Goal: Task Accomplishment & Management: Use online tool/utility

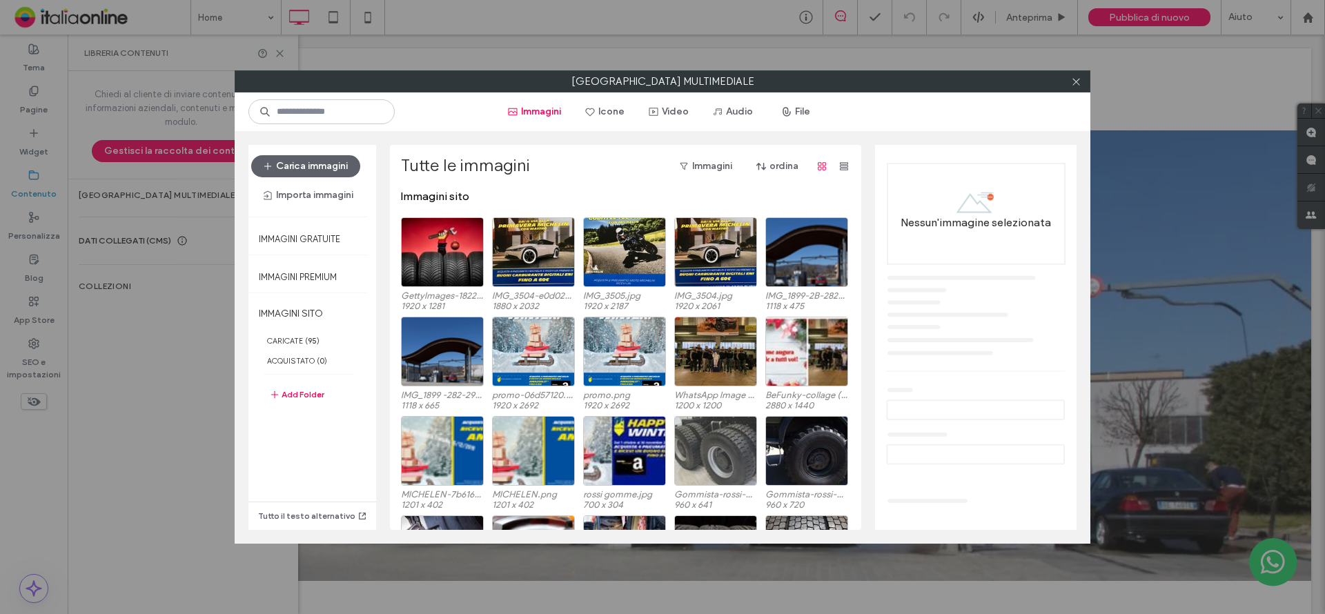
scroll to position [85, 0]
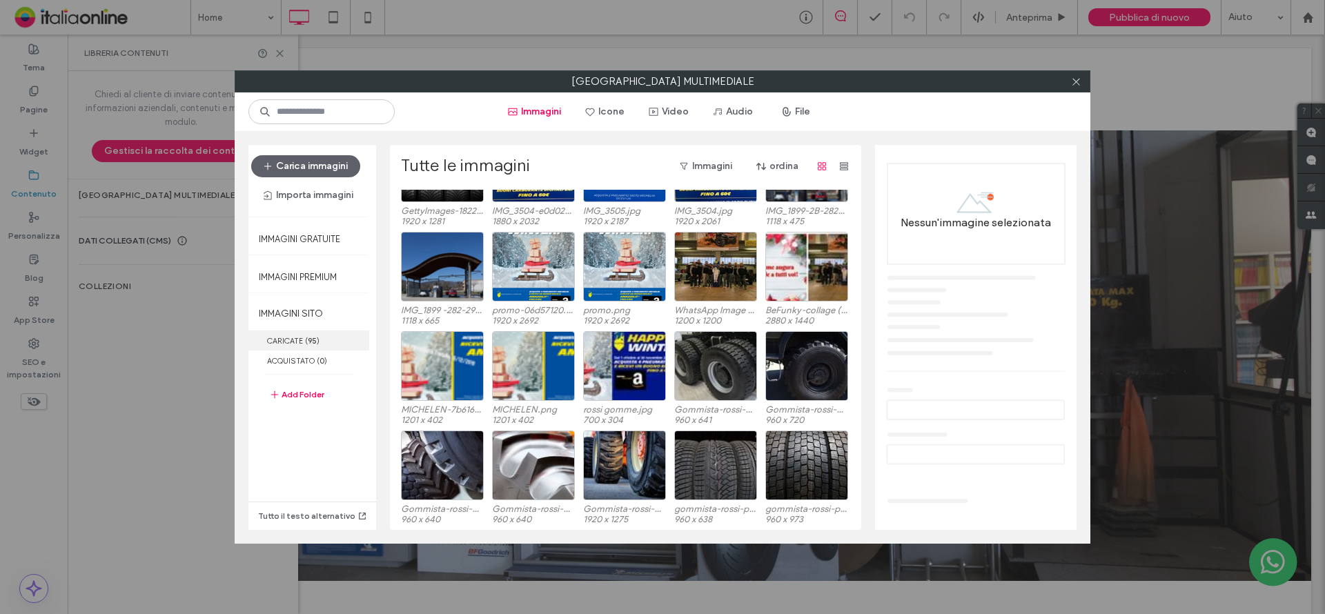
click at [289, 342] on label "CARICATE ( 95 )" at bounding box center [308, 341] width 121 height 20
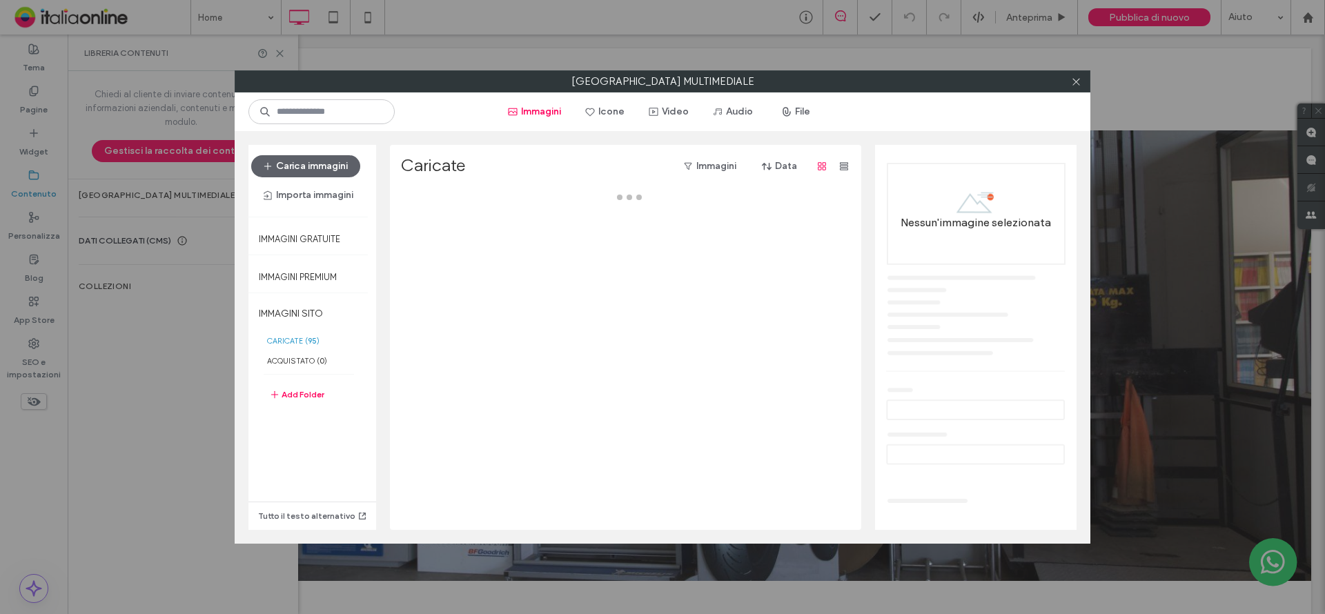
drag, startPoint x: 290, startPoint y: 339, endPoint x: 924, endPoint y: 344, distance: 633.4
click at [290, 339] on label "CARICATE ( 95 )" at bounding box center [308, 341] width 121 height 20
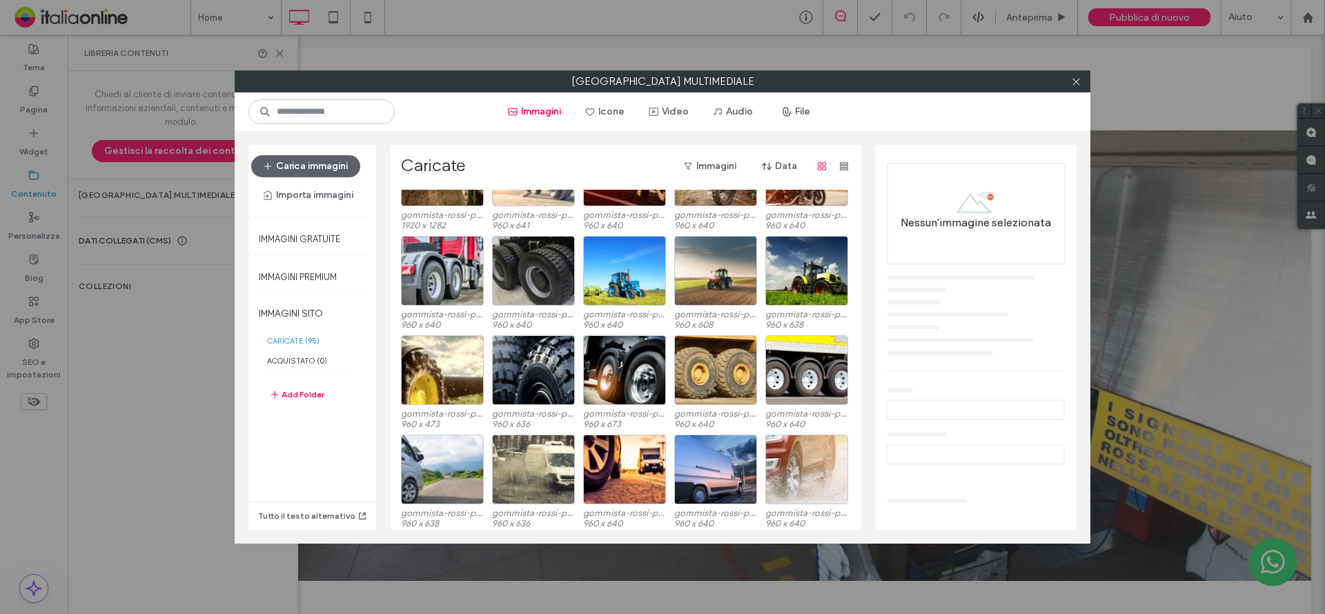
scroll to position [0, 0]
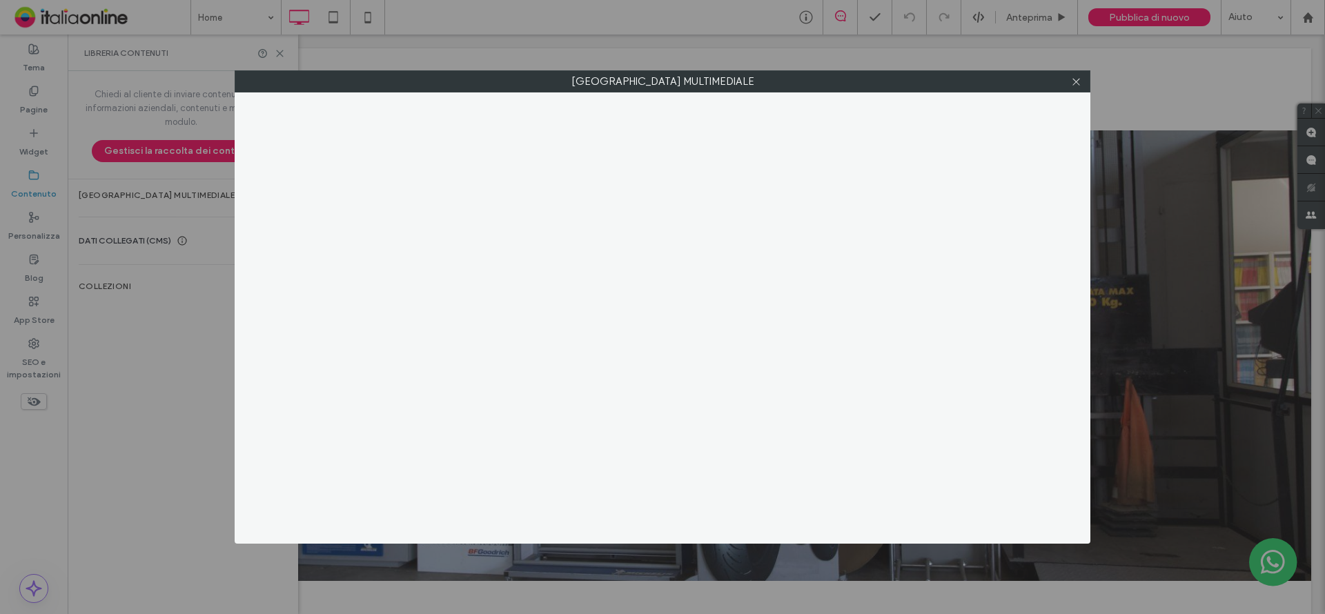
drag, startPoint x: 1074, startPoint y: 83, endPoint x: 1061, endPoint y: 100, distance: 21.7
click at [1074, 85] on icon at bounding box center [1076, 82] width 10 height 10
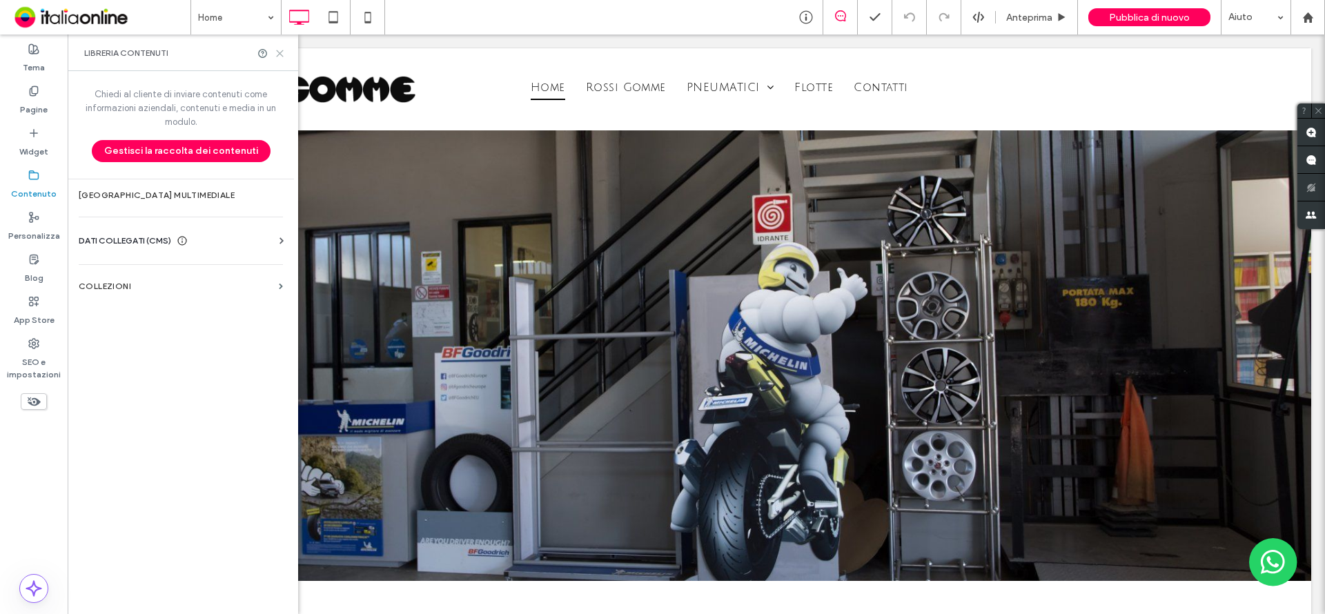
click at [275, 57] on icon at bounding box center [280, 53] width 10 height 10
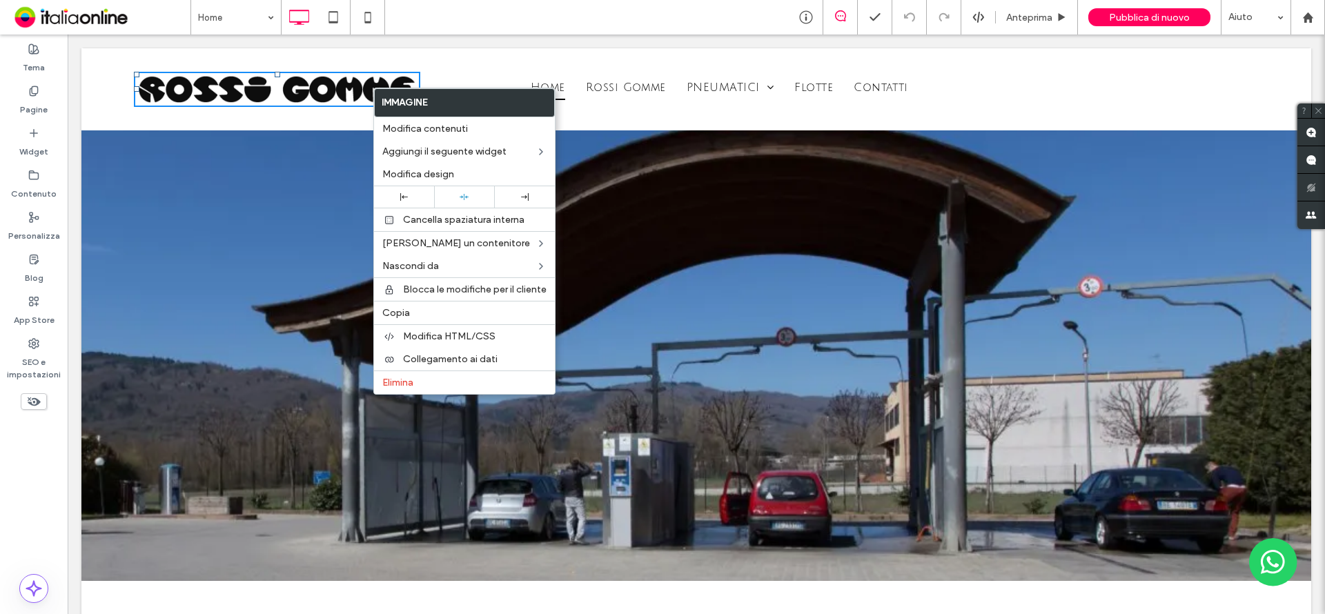
click at [346, 96] on img at bounding box center [277, 90] width 286 height 36
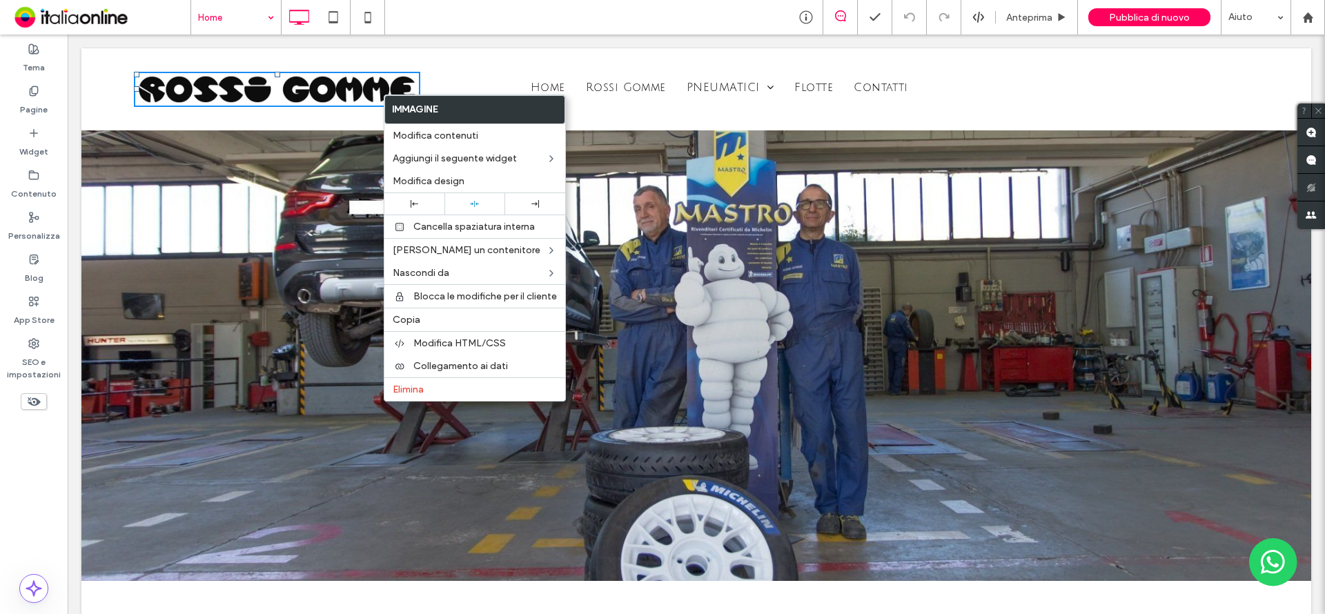
drag, startPoint x: 504, startPoint y: 318, endPoint x: 269, endPoint y: 6, distance: 390.7
click at [504, 318] on label "Copia" at bounding box center [475, 320] width 164 height 12
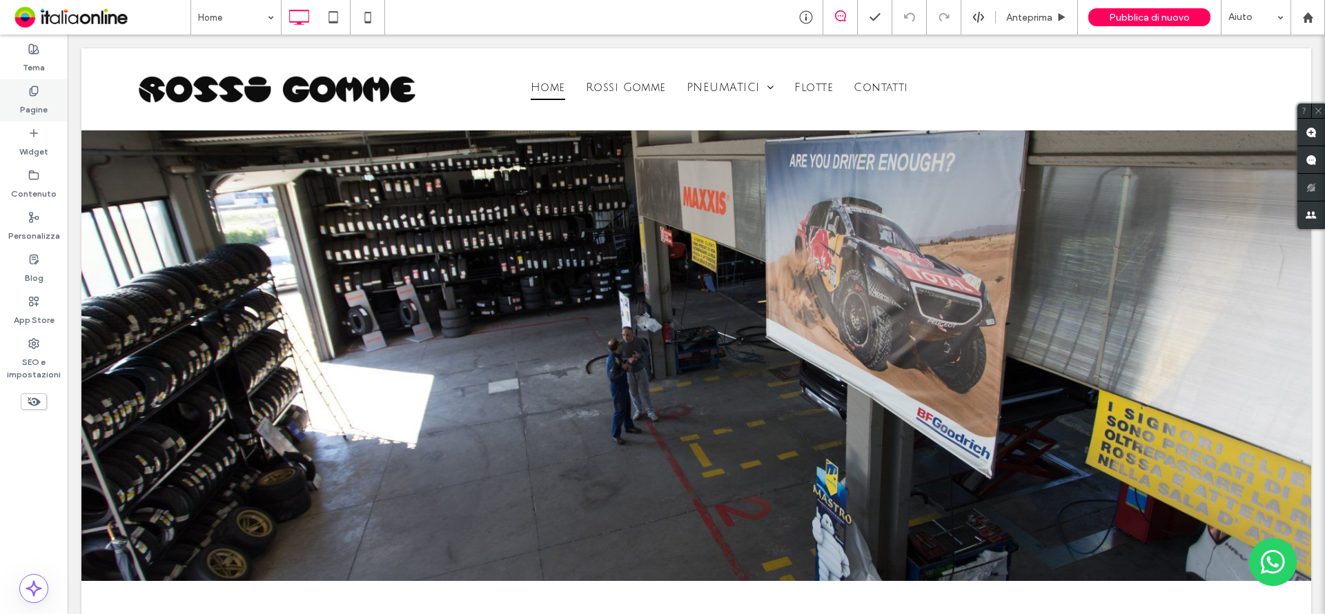
drag, startPoint x: 26, startPoint y: 99, endPoint x: 37, endPoint y: 97, distance: 11.2
click at [26, 99] on label "Pagine" at bounding box center [34, 106] width 28 height 19
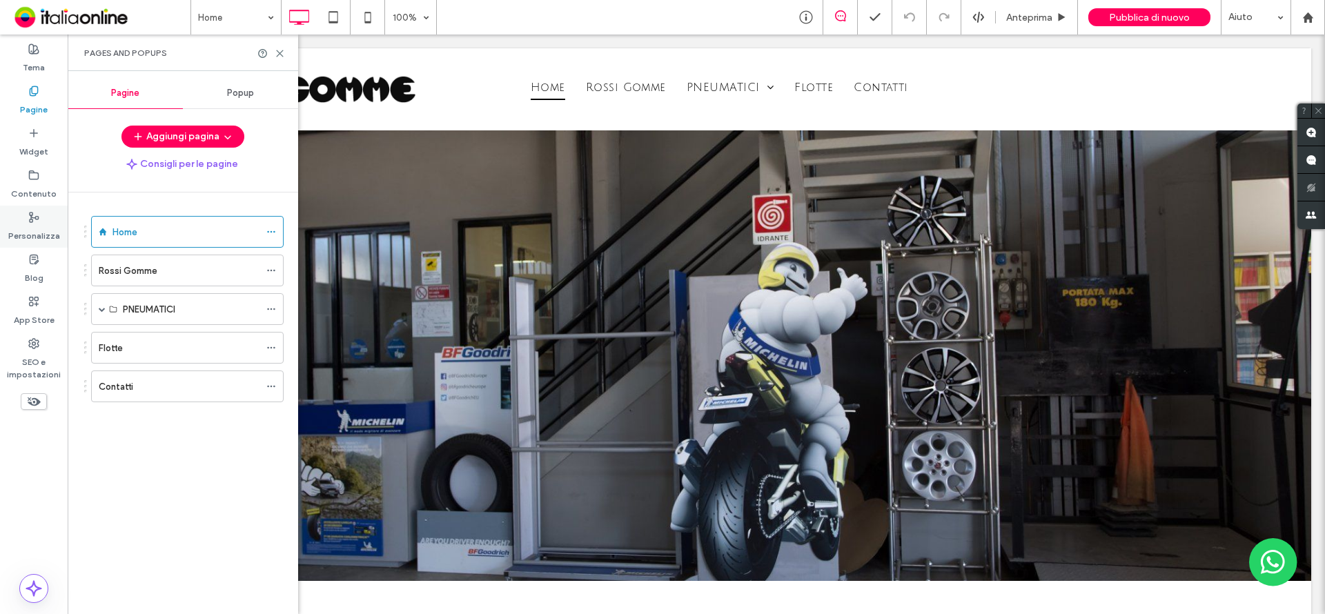
click at [32, 234] on label "Personalizza" at bounding box center [34, 232] width 52 height 19
click at [25, 216] on div "Personalizza" at bounding box center [34, 227] width 68 height 42
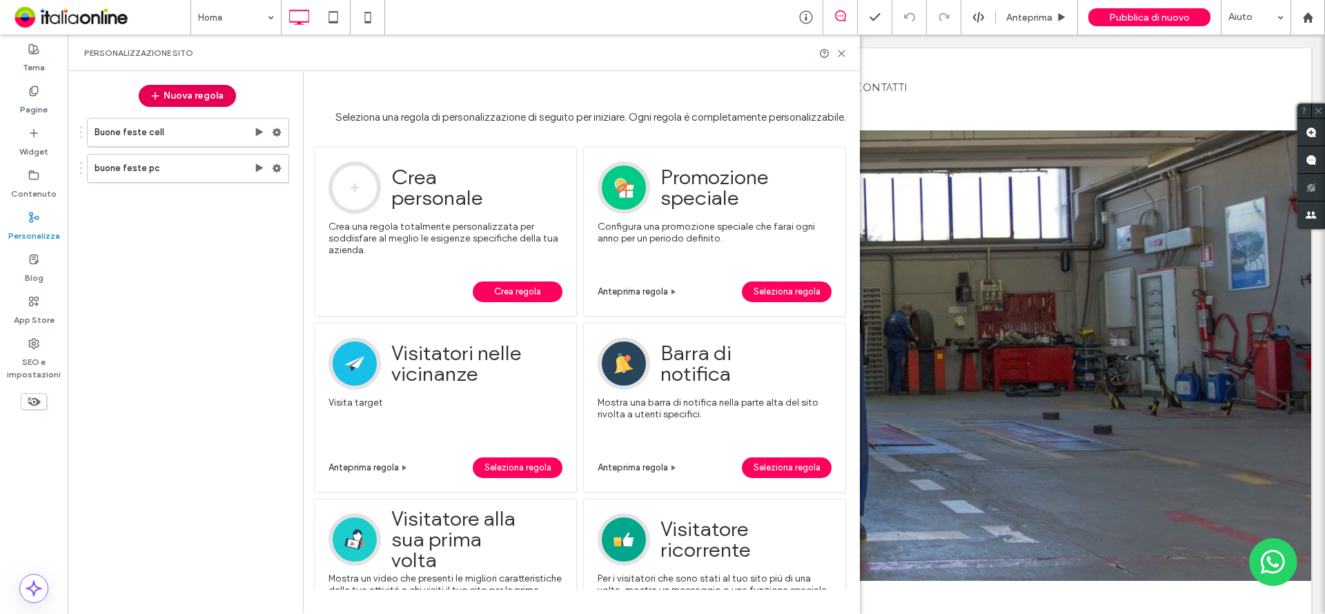
click at [178, 95] on button "Nuova regola" at bounding box center [187, 96] width 97 height 22
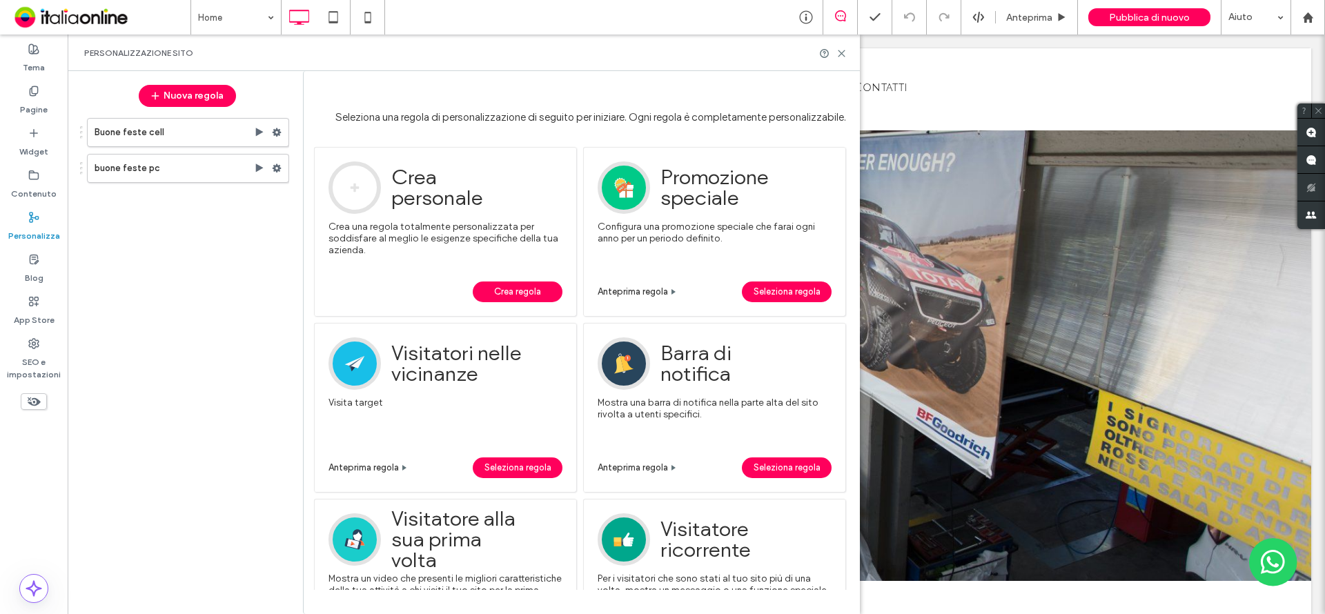
drag, startPoint x: 536, startPoint y: 293, endPoint x: 785, endPoint y: 254, distance: 251.4
click at [536, 293] on span "Crea regola" at bounding box center [517, 292] width 47 height 21
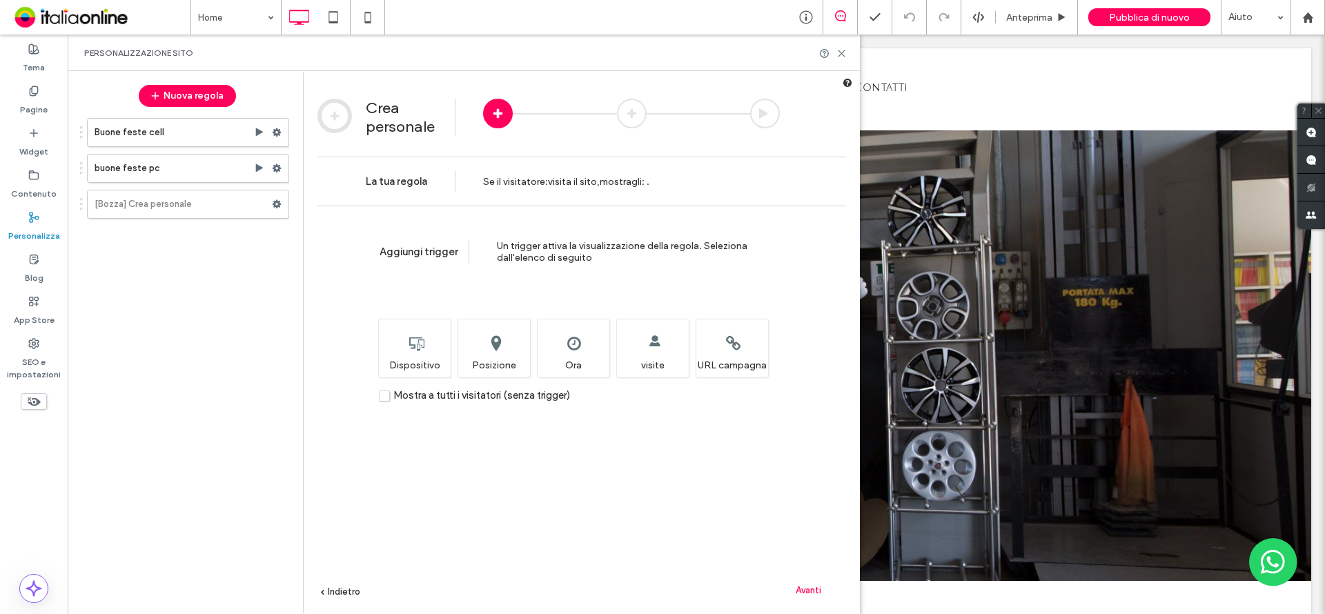
drag, startPoint x: 385, startPoint y: 399, endPoint x: 680, endPoint y: 440, distance: 297.5
click at [385, 399] on label "Mostra a tutti i visitatori (senza trigger)" at bounding box center [474, 396] width 191 height 12
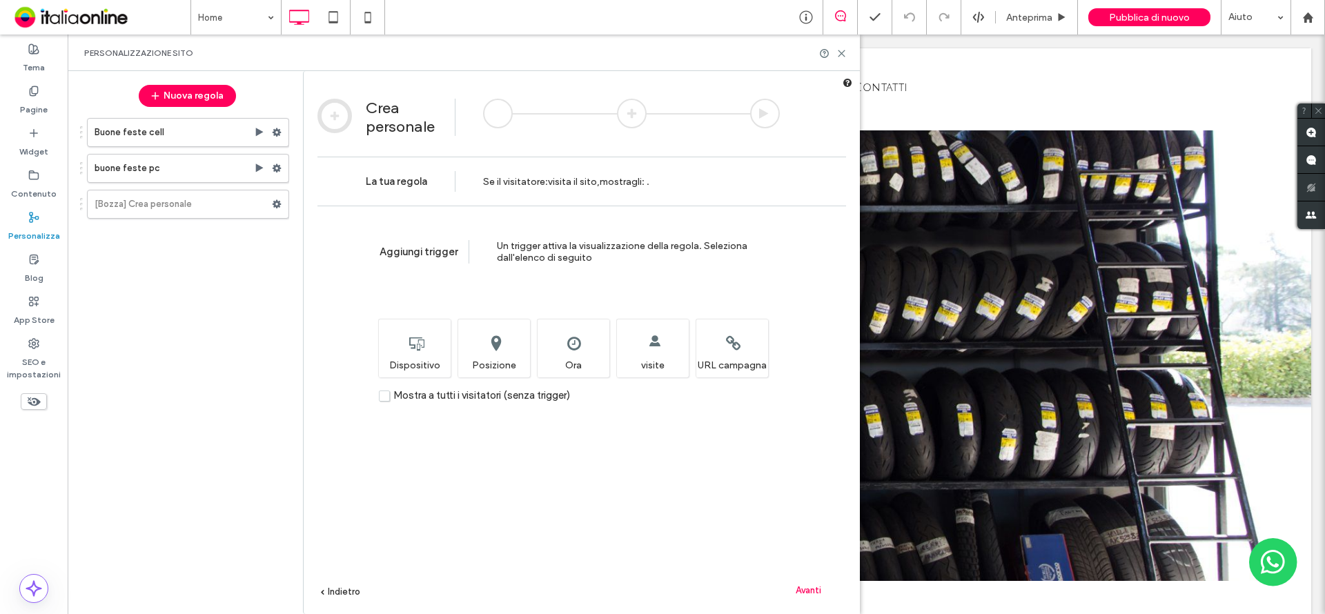
click at [818, 593] on span "Avanti" at bounding box center [809, 590] width 26 height 10
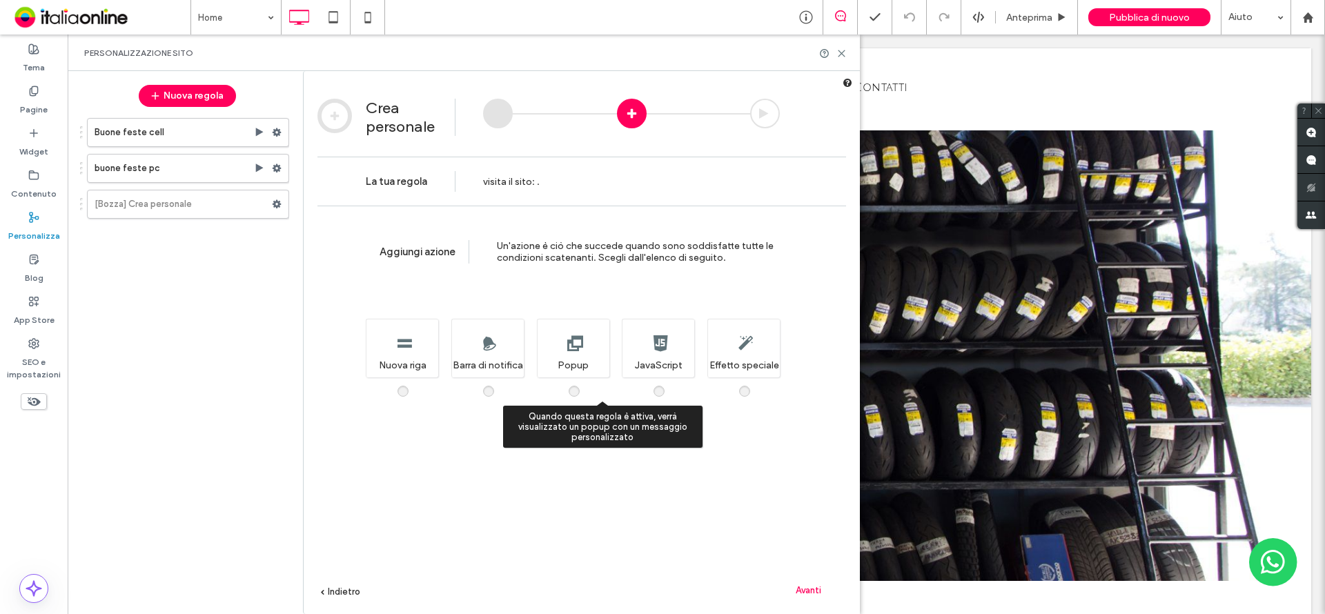
click at [580, 357] on div "Quando questa regola è attiva, verrà visualizzato un popup con un messaggio per…" at bounding box center [573, 348] width 72 height 59
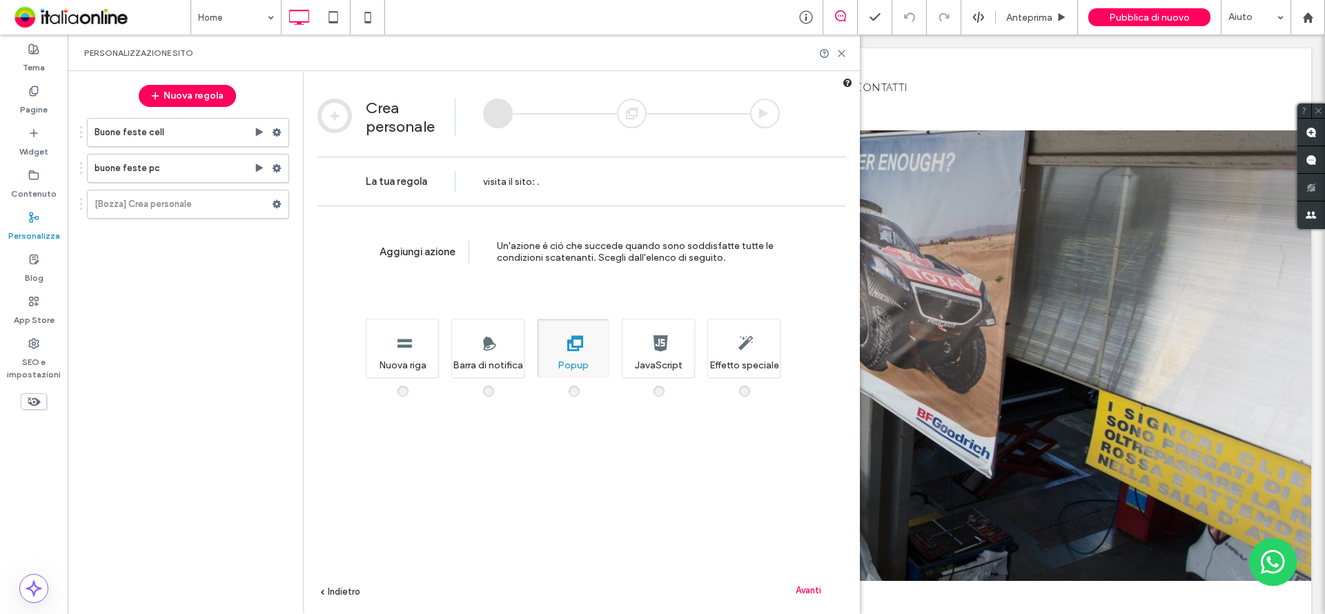
click at [807, 594] on span "Avanti" at bounding box center [809, 590] width 26 height 10
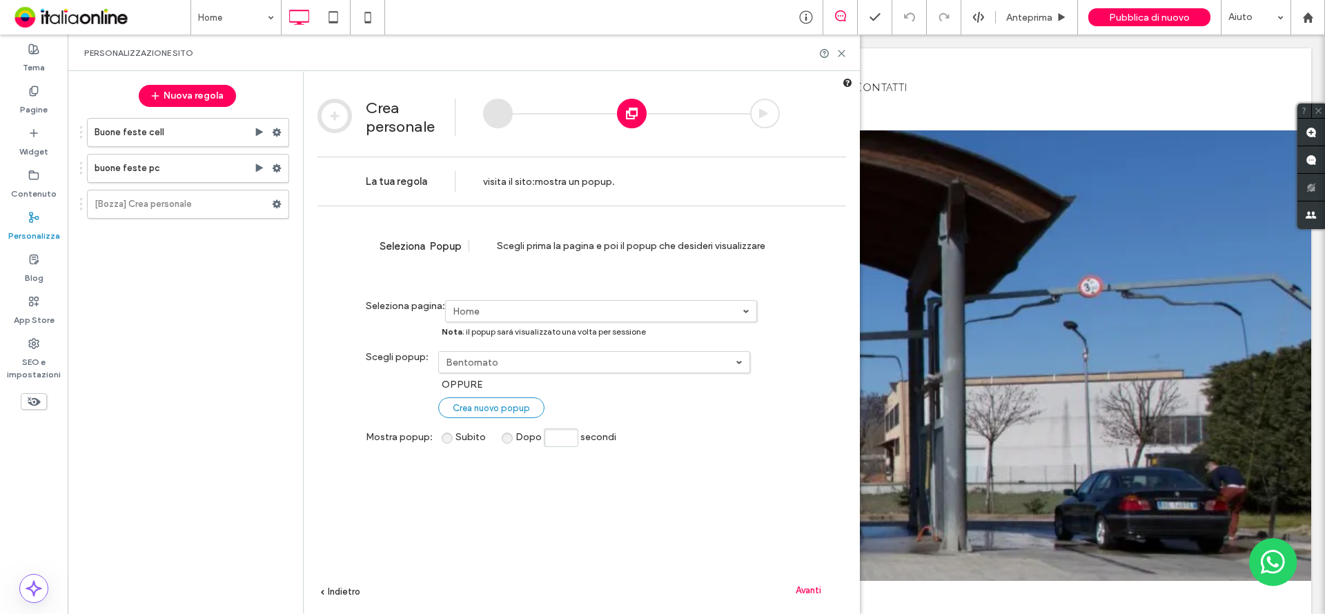
click at [479, 409] on span "Crea nuovo popup" at bounding box center [491, 408] width 77 height 10
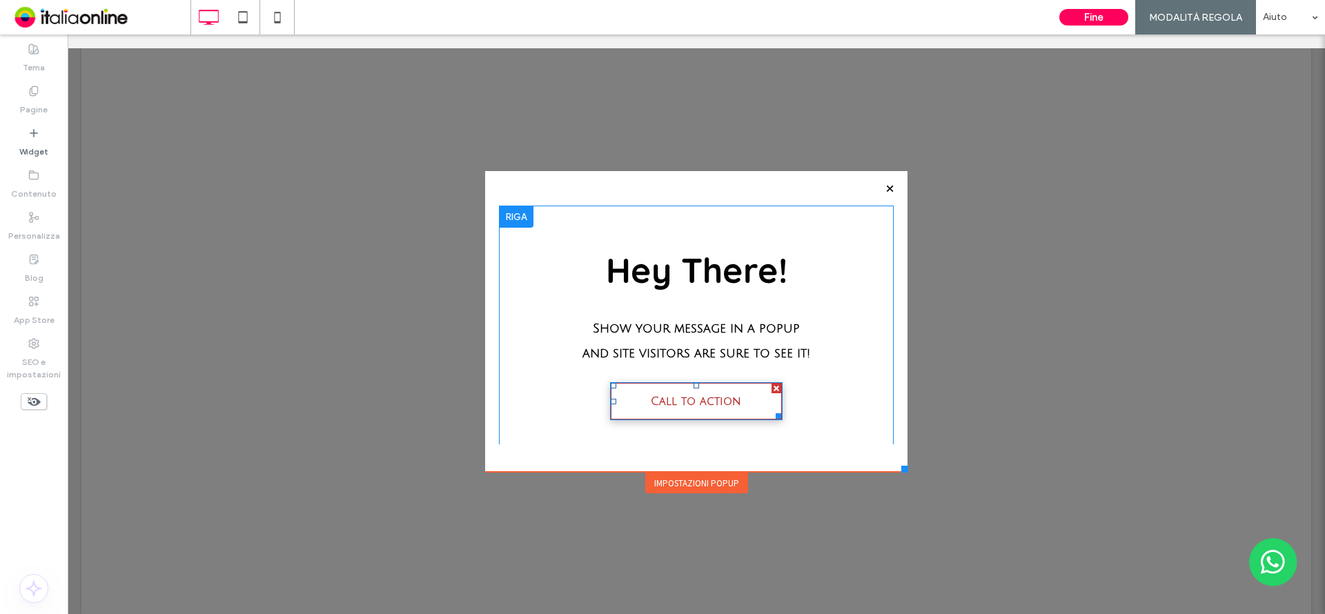
drag, startPoint x: 768, startPoint y: 387, endPoint x: 816, endPoint y: 251, distance: 144.0
click at [771, 387] on div at bounding box center [776, 389] width 10 height 10
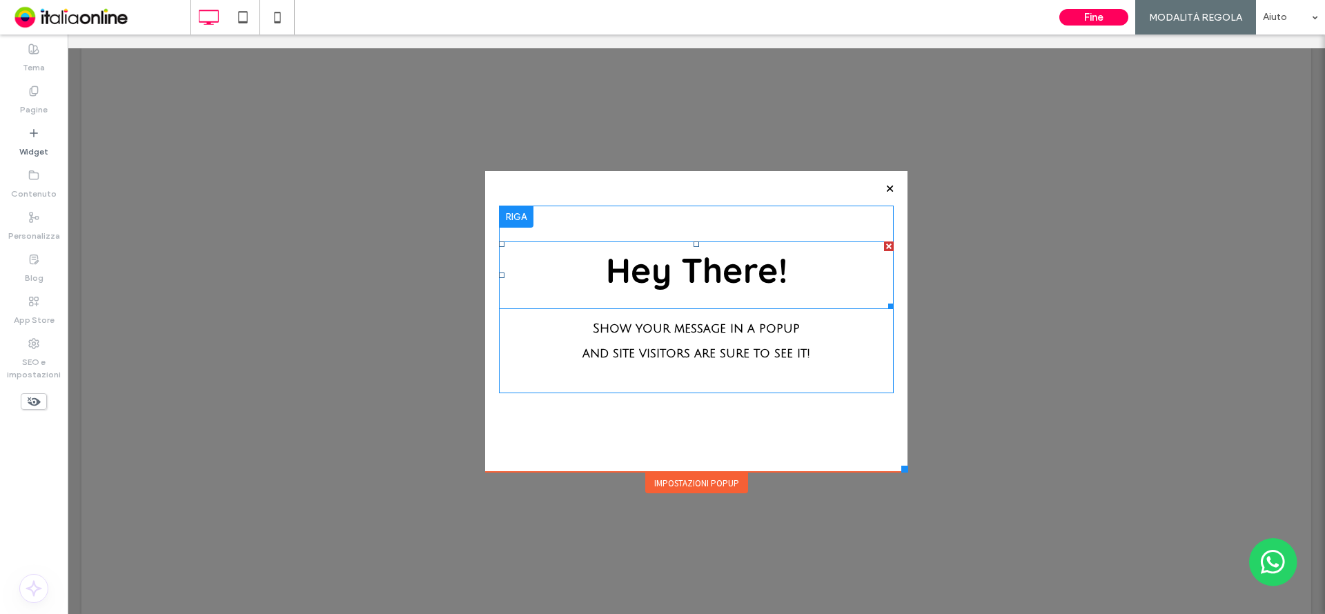
drag, startPoint x: 941, startPoint y: 265, endPoint x: 803, endPoint y: 254, distance: 138.4
click at [884, 247] on div at bounding box center [889, 246] width 10 height 10
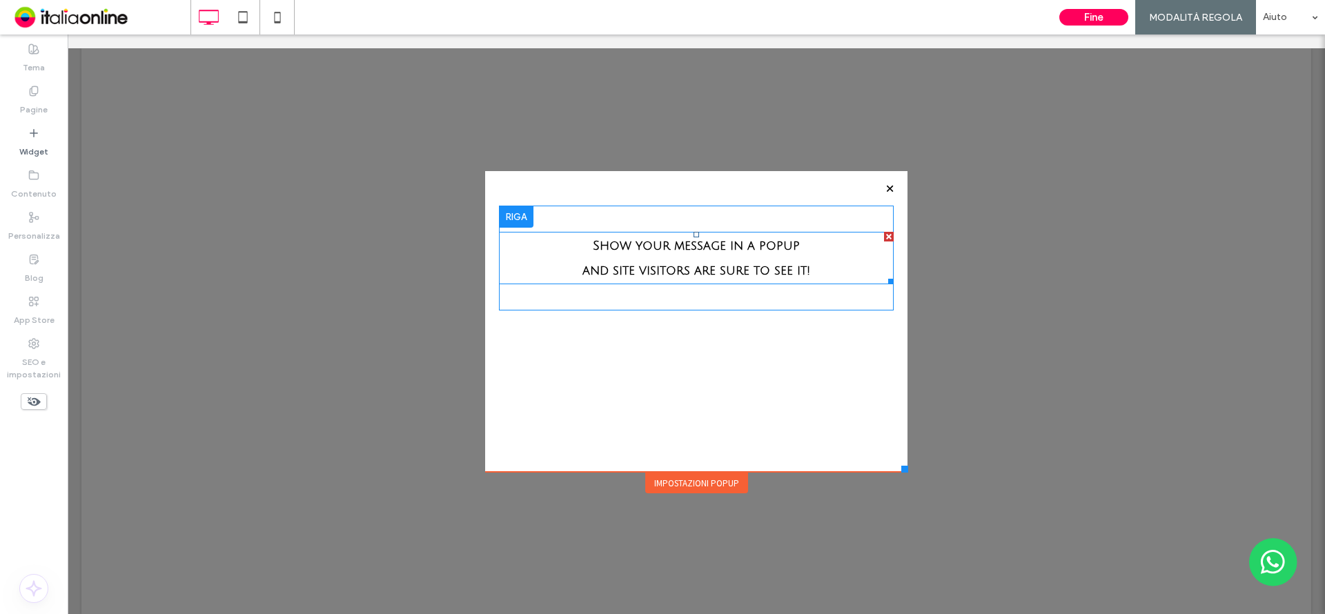
click at [884, 233] on div at bounding box center [889, 237] width 10 height 10
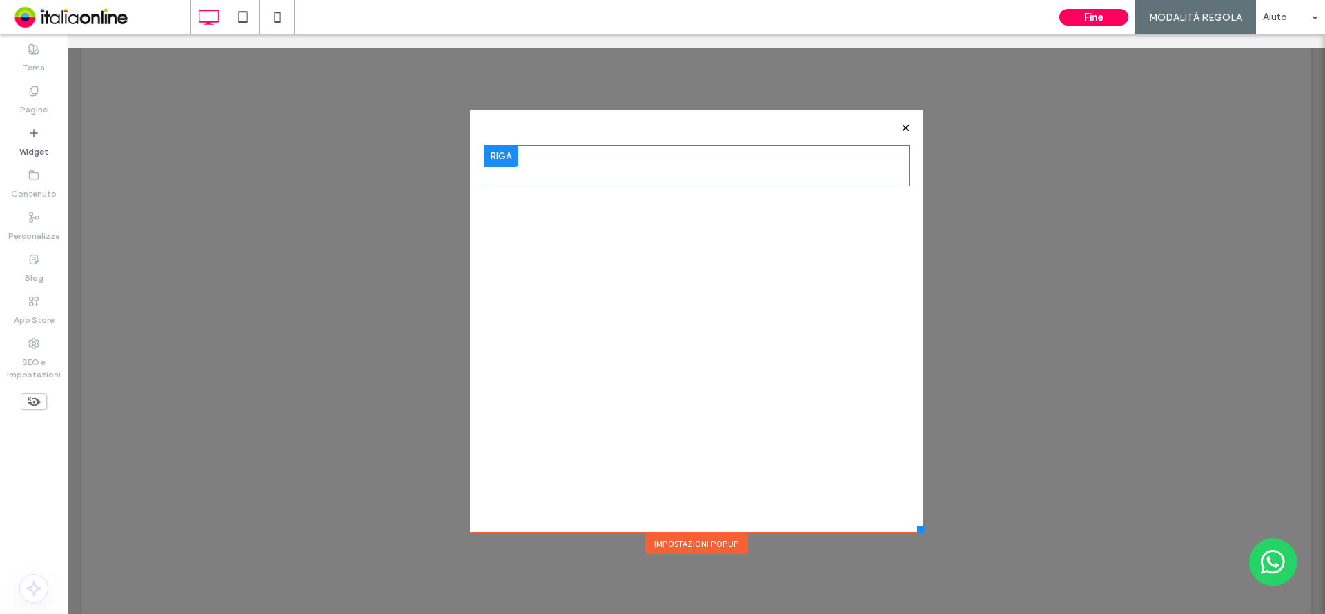
drag, startPoint x: 899, startPoint y: 468, endPoint x: 909, endPoint y: 535, distance: 68.3
click at [917, 533] on div at bounding box center [920, 529] width 7 height 7
drag, startPoint x: 720, startPoint y: 264, endPoint x: 641, endPoint y: 228, distance: 86.5
click at [640, 229] on div "Click To Paste" at bounding box center [697, 325] width 426 height 362
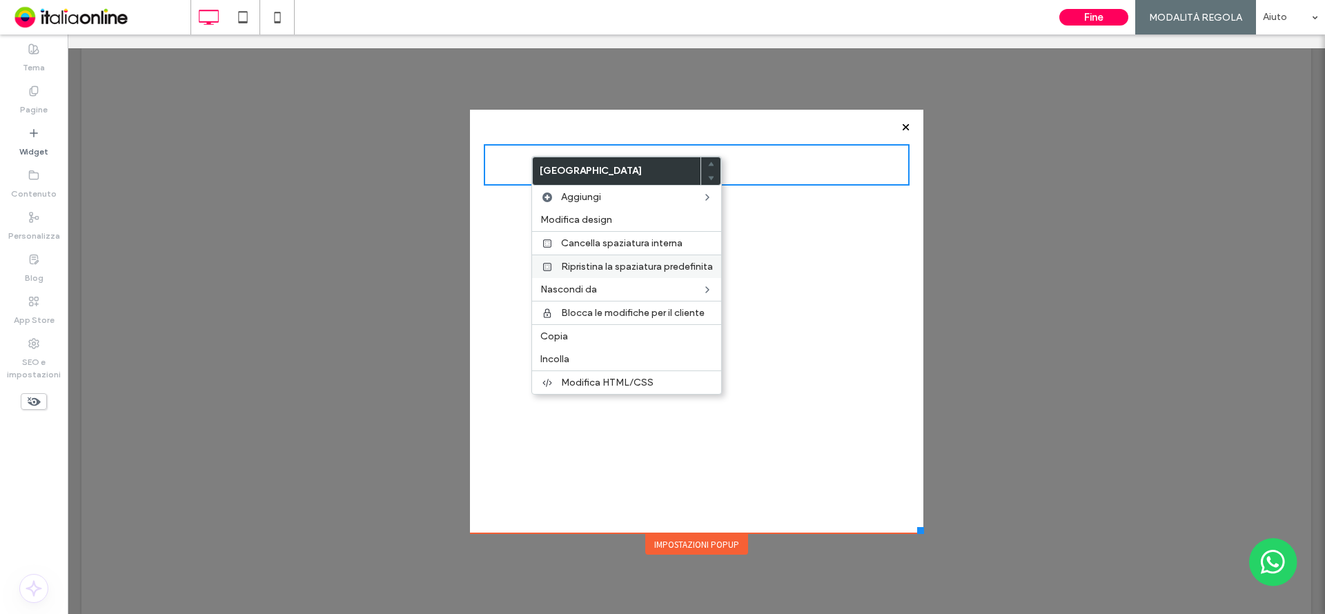
drag, startPoint x: 636, startPoint y: 226, endPoint x: 669, endPoint y: 257, distance: 44.4
click at [636, 226] on div "Modifica design" at bounding box center [626, 219] width 189 height 23
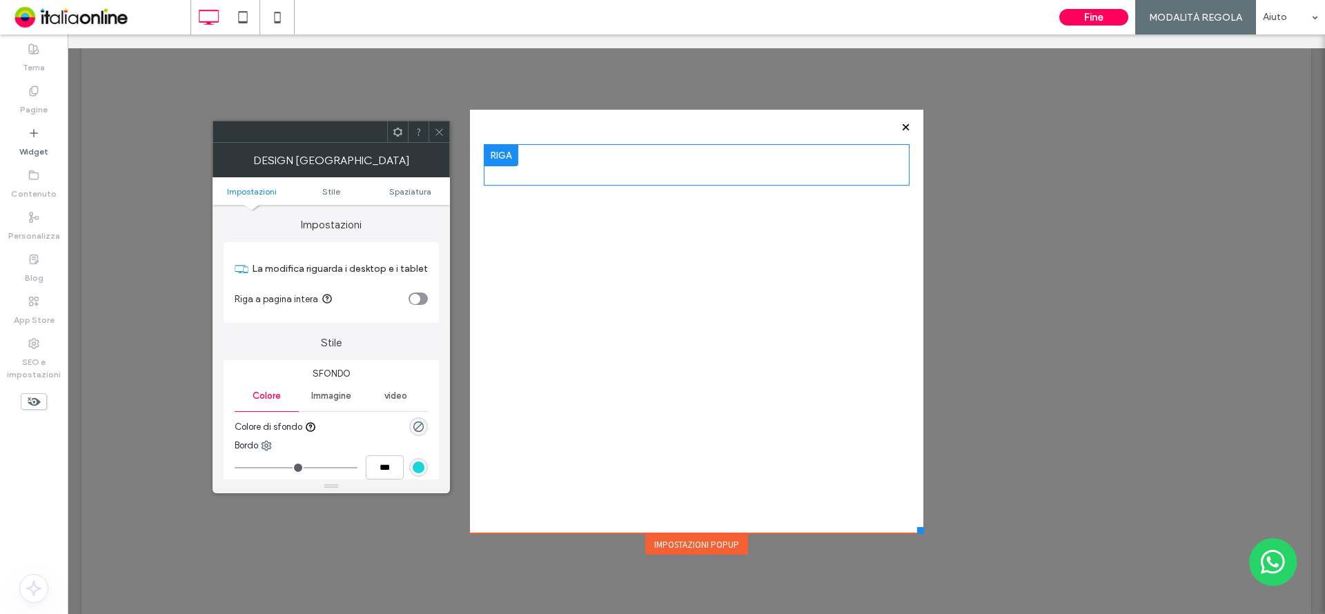
click at [320, 403] on div "Immagine" at bounding box center [331, 396] width 64 height 30
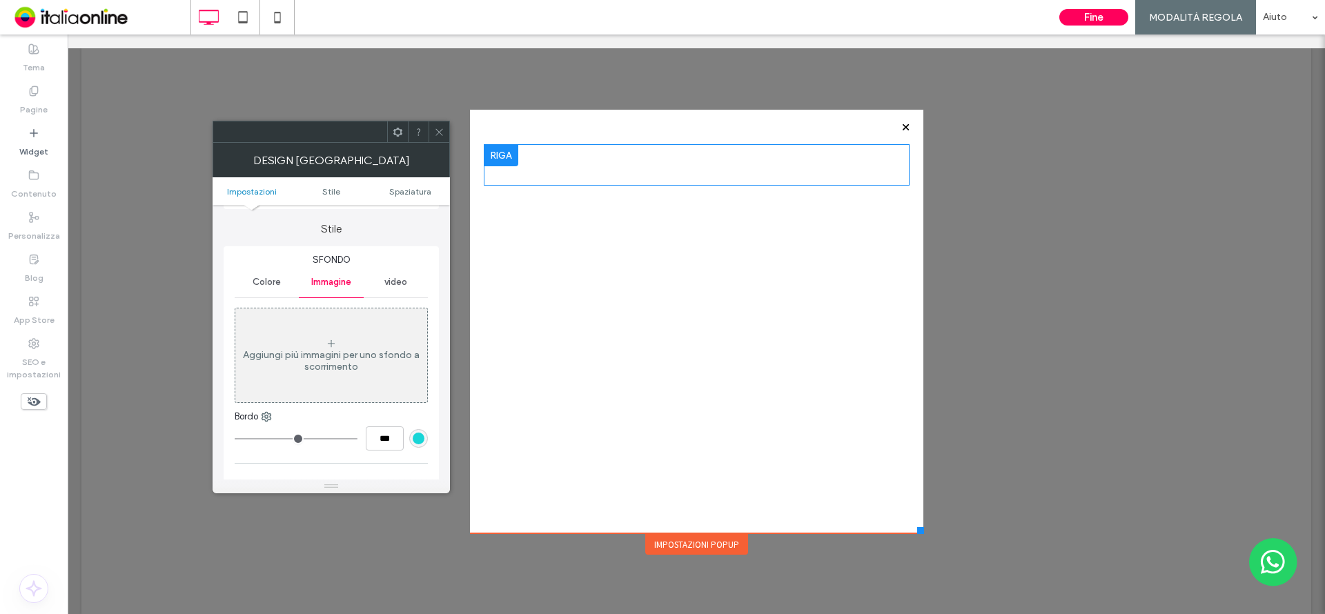
scroll to position [138, 0]
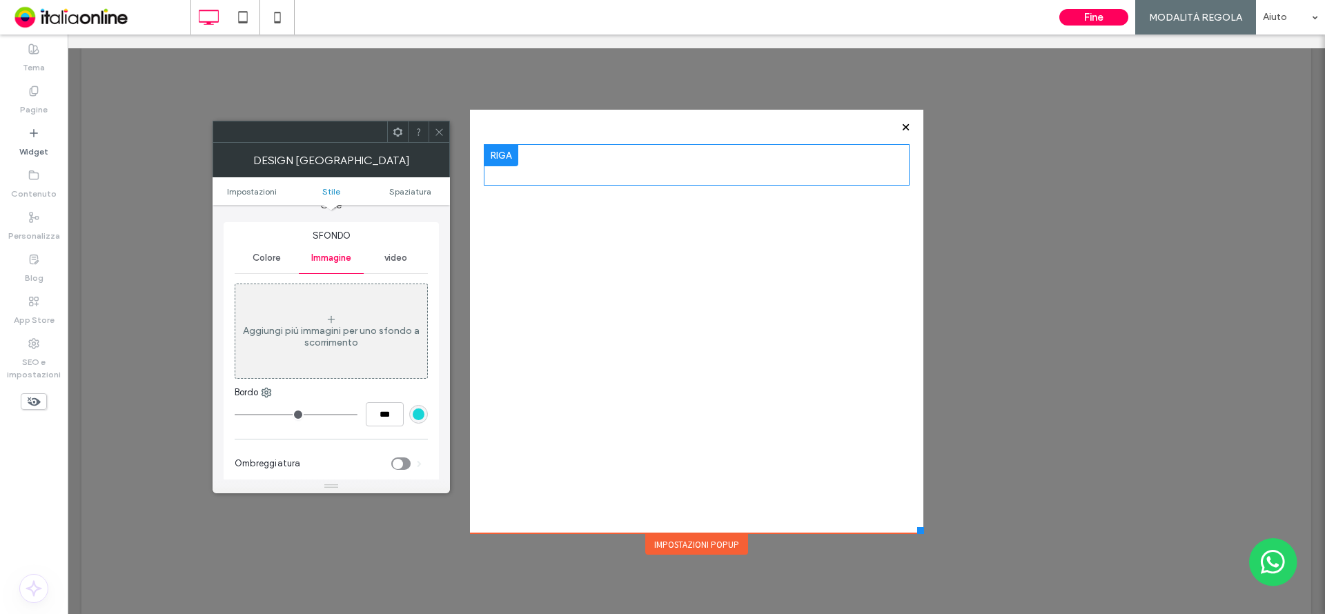
click at [334, 322] on icon at bounding box center [331, 319] width 11 height 11
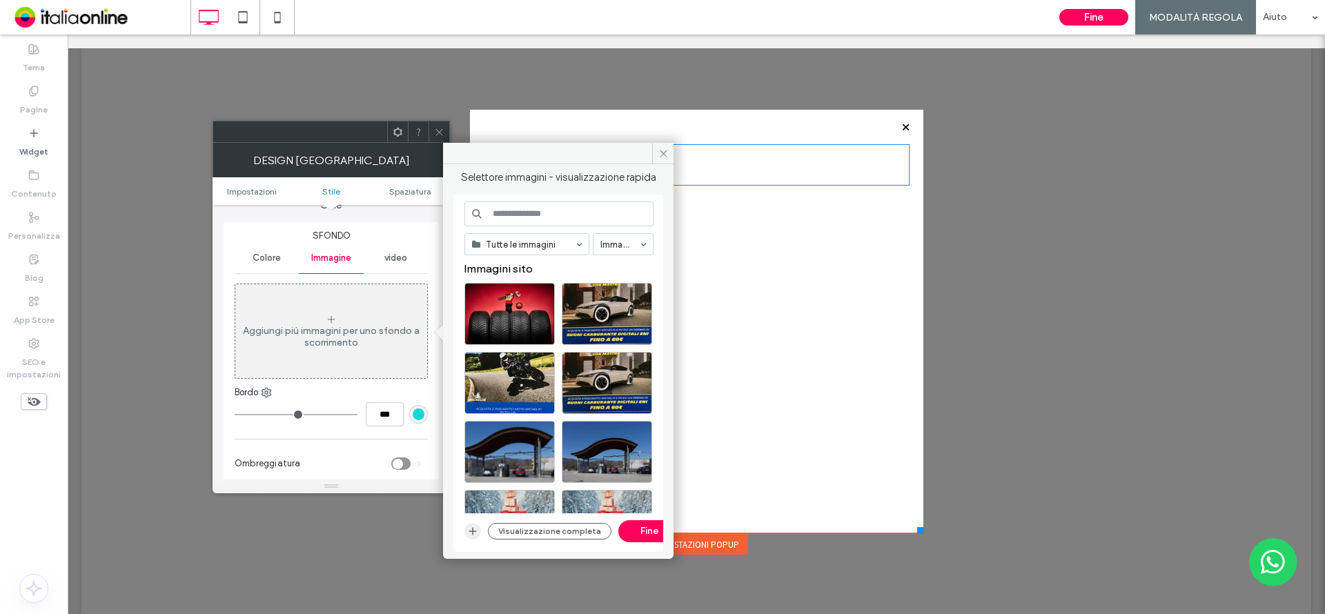
click at [469, 531] on icon "button" at bounding box center [472, 531] width 11 height 11
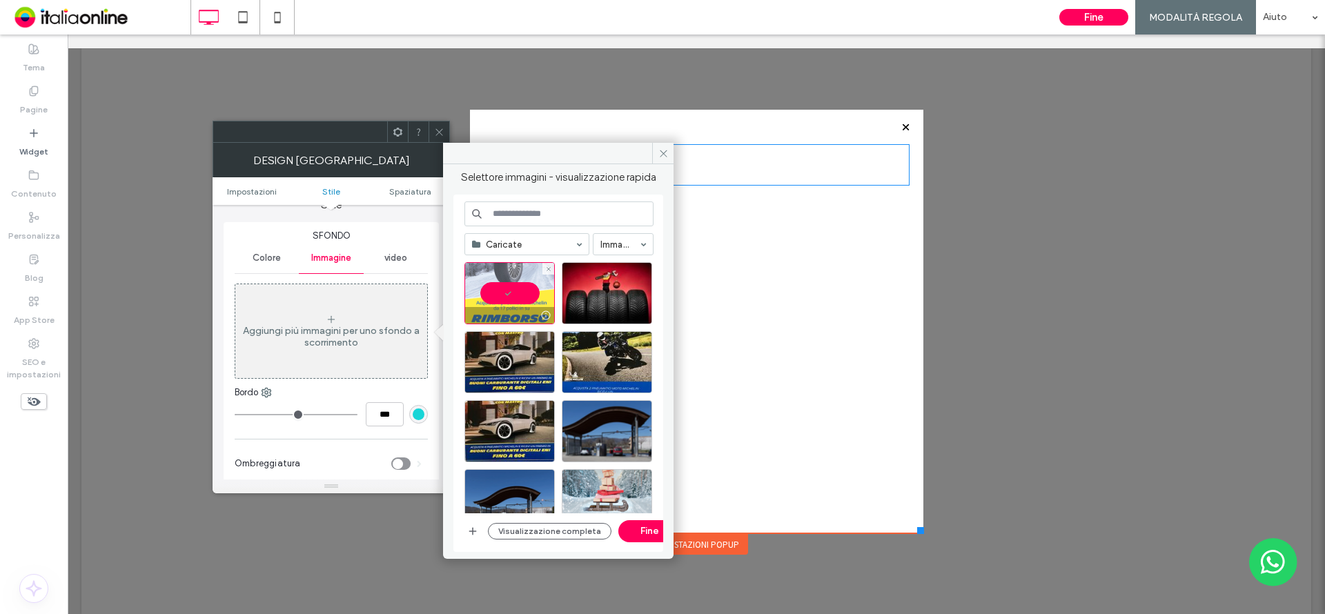
click at [520, 293] on div at bounding box center [509, 293] width 90 height 62
click at [638, 531] on button "Fine" at bounding box center [649, 531] width 62 height 22
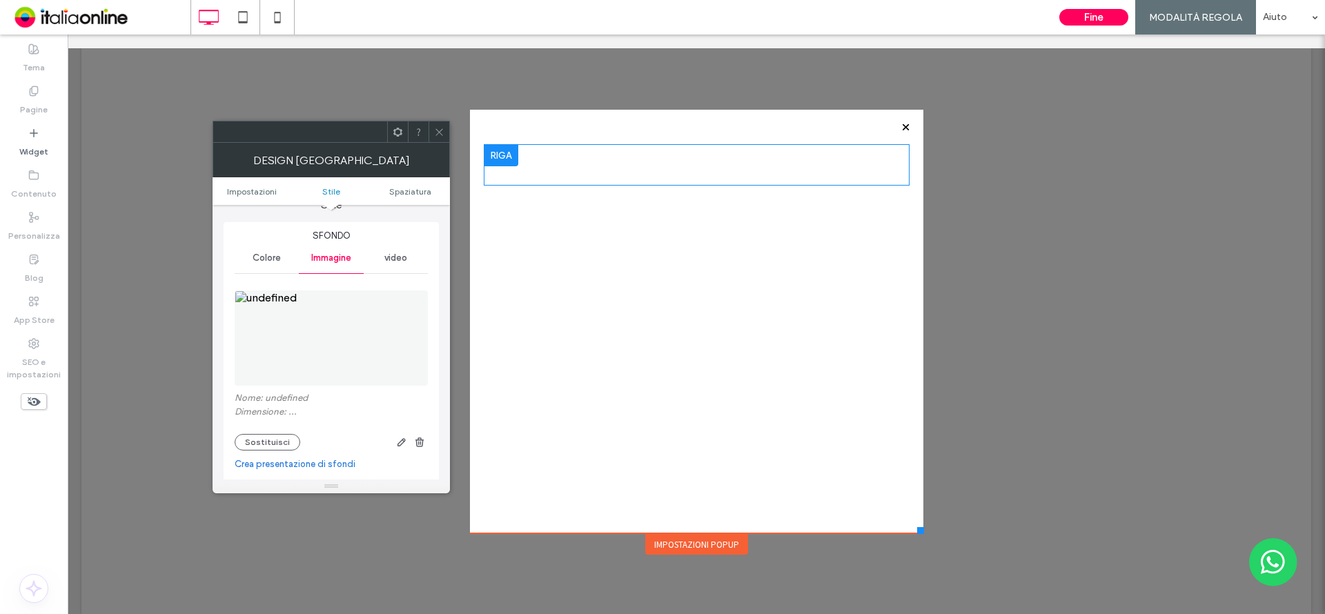
drag, startPoint x: 280, startPoint y: 306, endPoint x: 307, endPoint y: 414, distance: 111.6
click at [280, 306] on img at bounding box center [331, 337] width 193 height 95
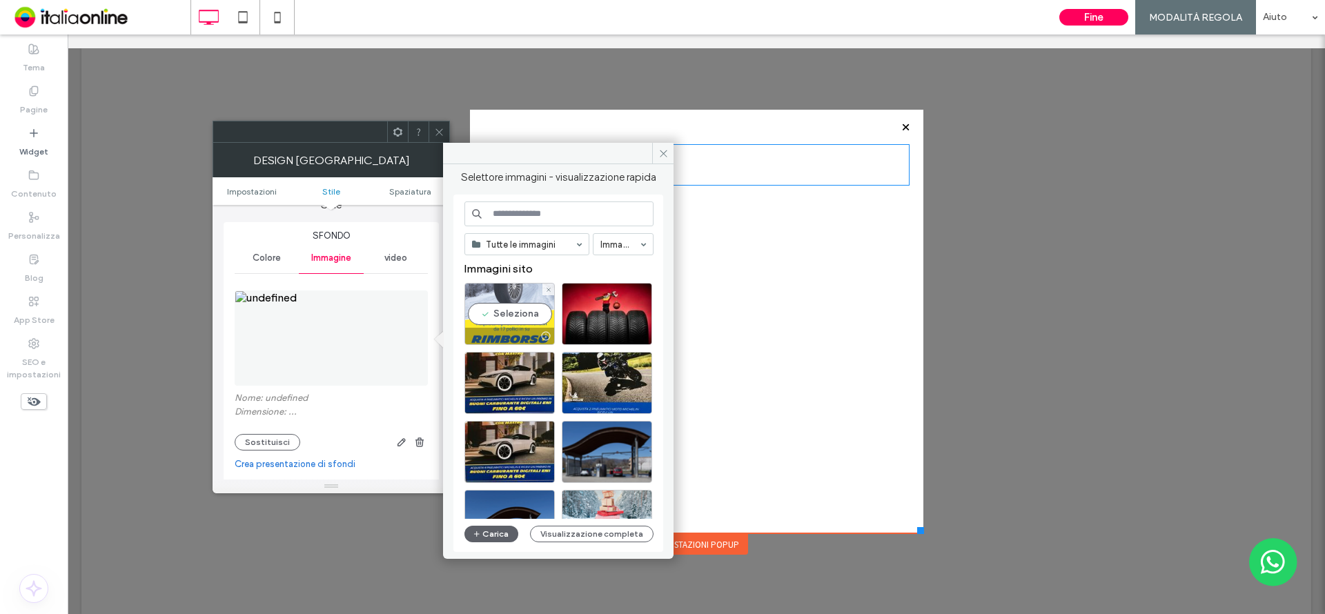
click at [509, 317] on div "Seleziona" at bounding box center [509, 314] width 90 height 62
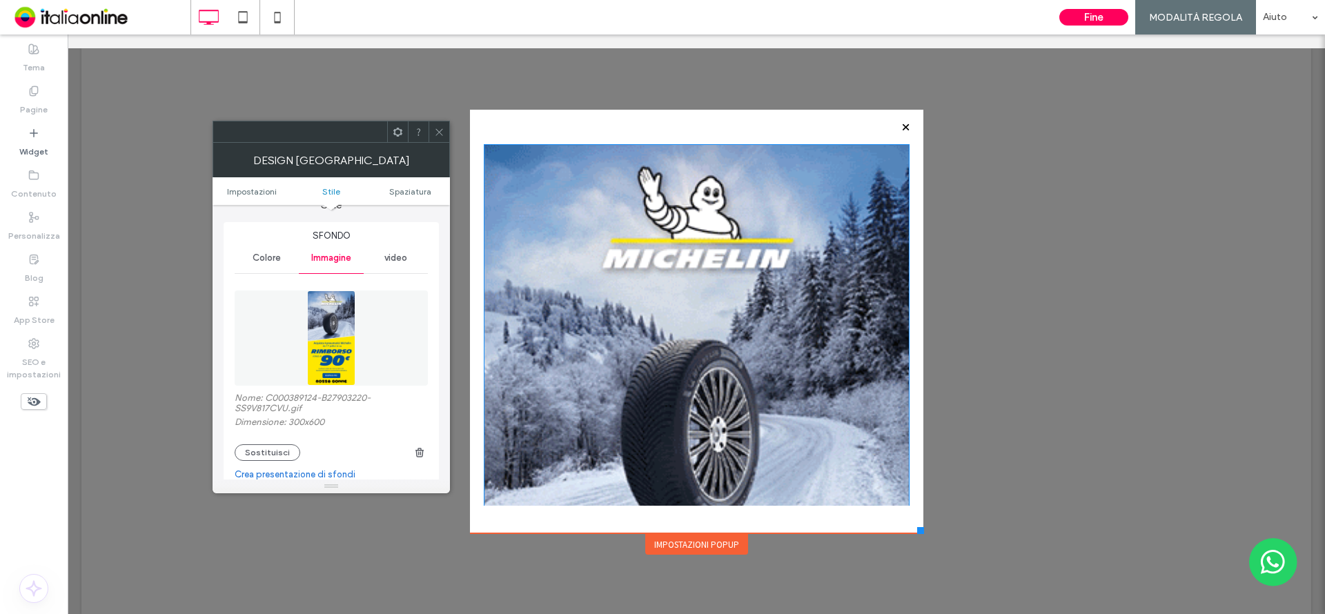
drag, startPoint x: 923, startPoint y: 595, endPoint x: 670, endPoint y: 540, distance: 259.0
click at [670, 533] on div "Click To Paste Impostazioni popup" at bounding box center [696, 322] width 453 height 424
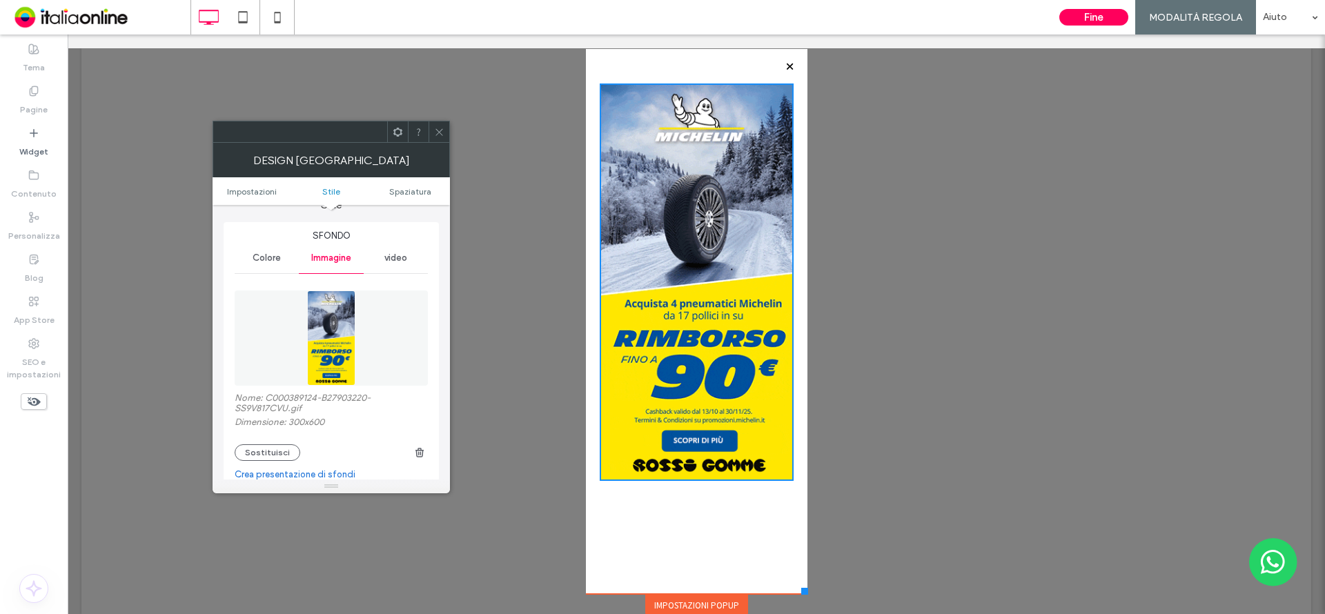
drag, startPoint x: 911, startPoint y: 533, endPoint x: 801, endPoint y: 594, distance: 126.3
click at [801, 594] on div "Click To Paste Home Rossi Gomme PNEUMATICI Pneumatici [GEOGRAPHIC_DATA] SUV e 4…" at bounding box center [696, 331] width 1230 height 566
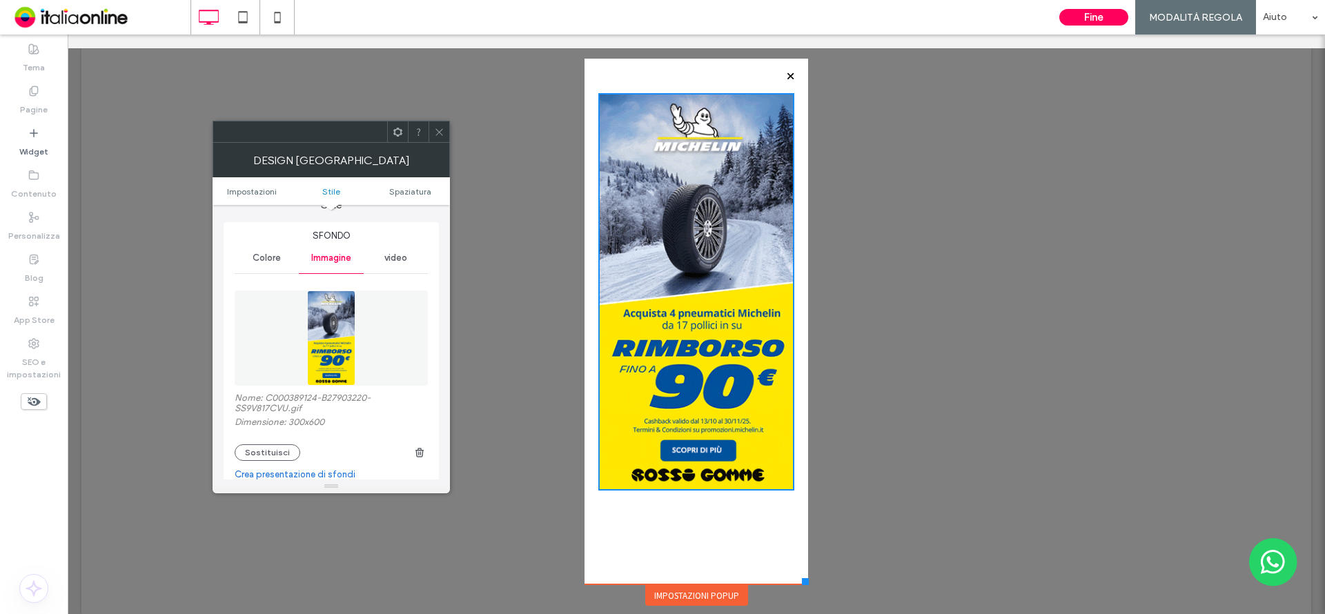
click at [802, 585] on div at bounding box center [805, 581] width 7 height 7
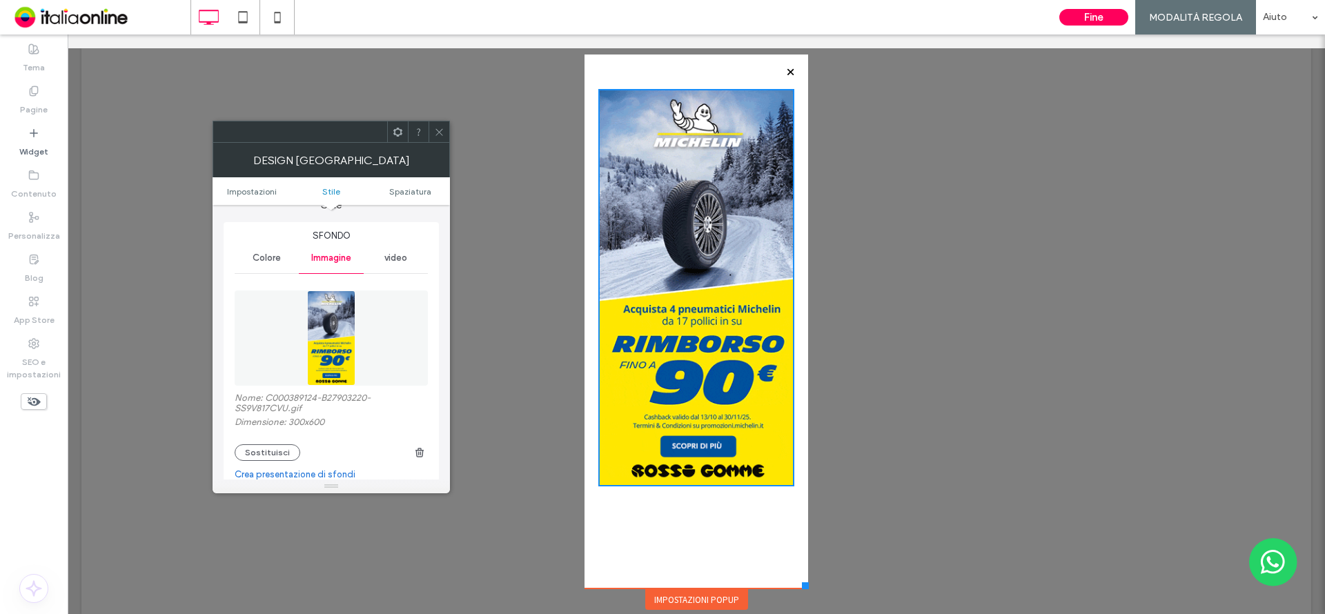
drag, startPoint x: 1110, startPoint y: 15, endPoint x: 438, endPoint y: 131, distance: 681.3
click at [1110, 15] on button "Fine" at bounding box center [1093, 17] width 69 height 17
click at [438, 131] on icon at bounding box center [439, 132] width 10 height 10
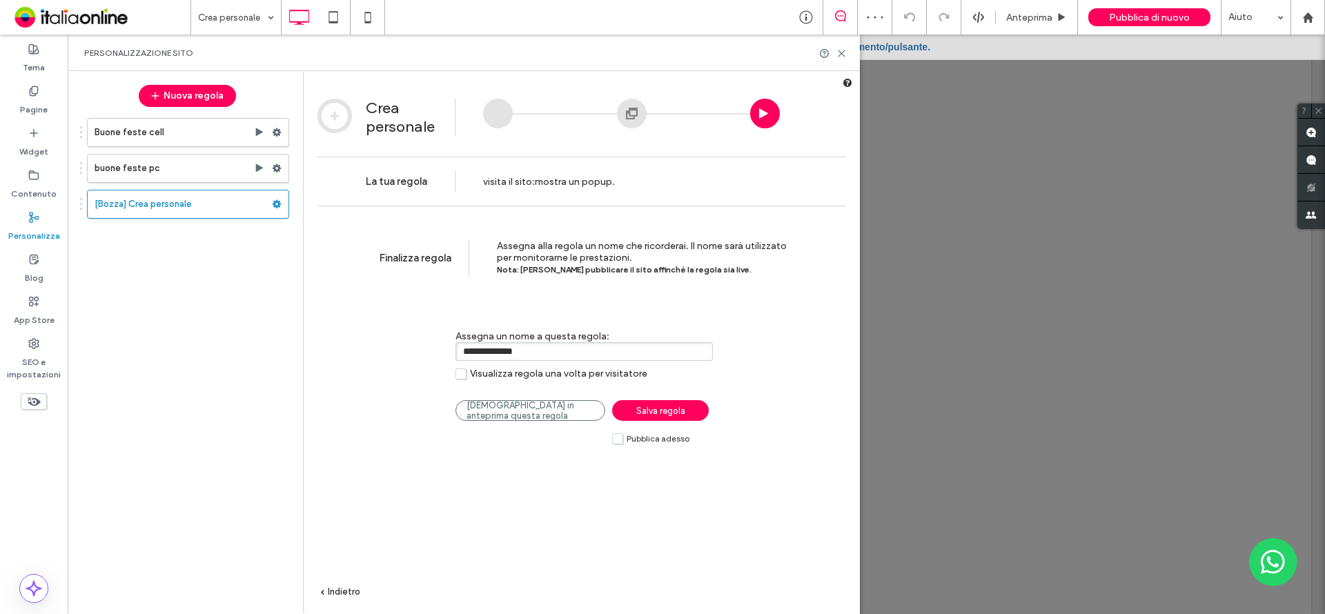
drag, startPoint x: 464, startPoint y: 377, endPoint x: 482, endPoint y: 384, distance: 18.6
click at [464, 377] on label "Visualizza regola una volta per visitatore" at bounding box center [551, 374] width 192 height 12
drag, startPoint x: 622, startPoint y: 443, endPoint x: 630, endPoint y: 438, distance: 9.6
click at [622, 443] on label "Pubblica adesso" at bounding box center [650, 439] width 77 height 12
click at [689, 412] on link "Salva regola" at bounding box center [660, 410] width 97 height 21
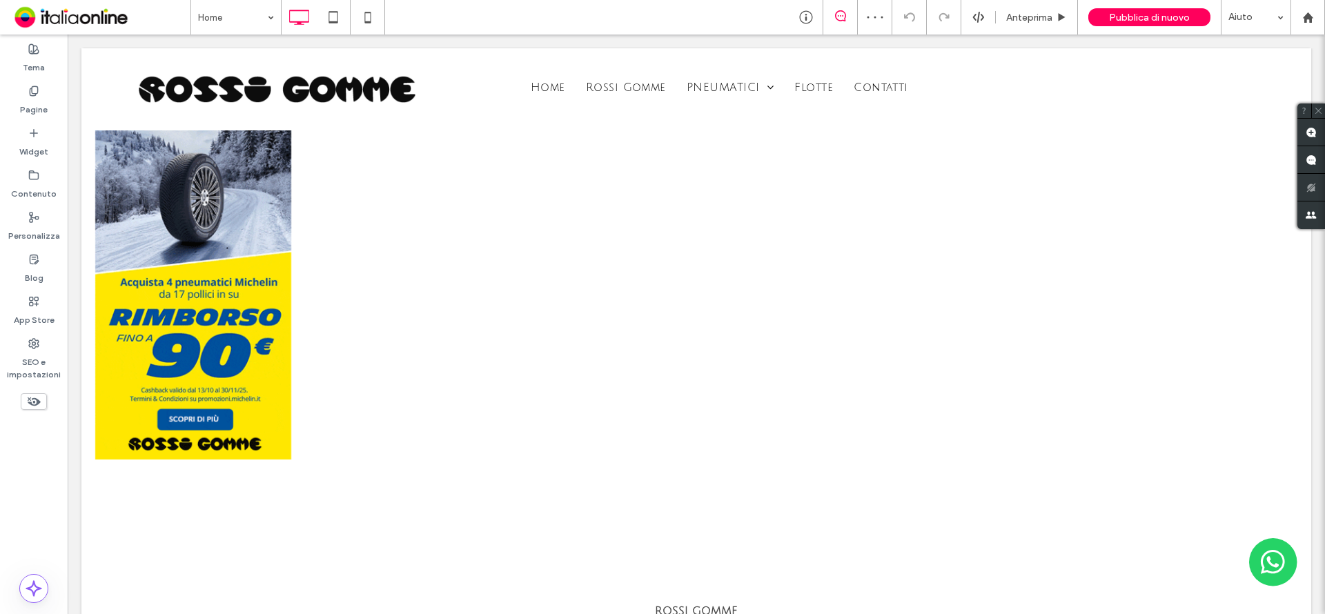
click at [1172, 17] on span "Pubblica di nuovo" at bounding box center [1149, 18] width 81 height 12
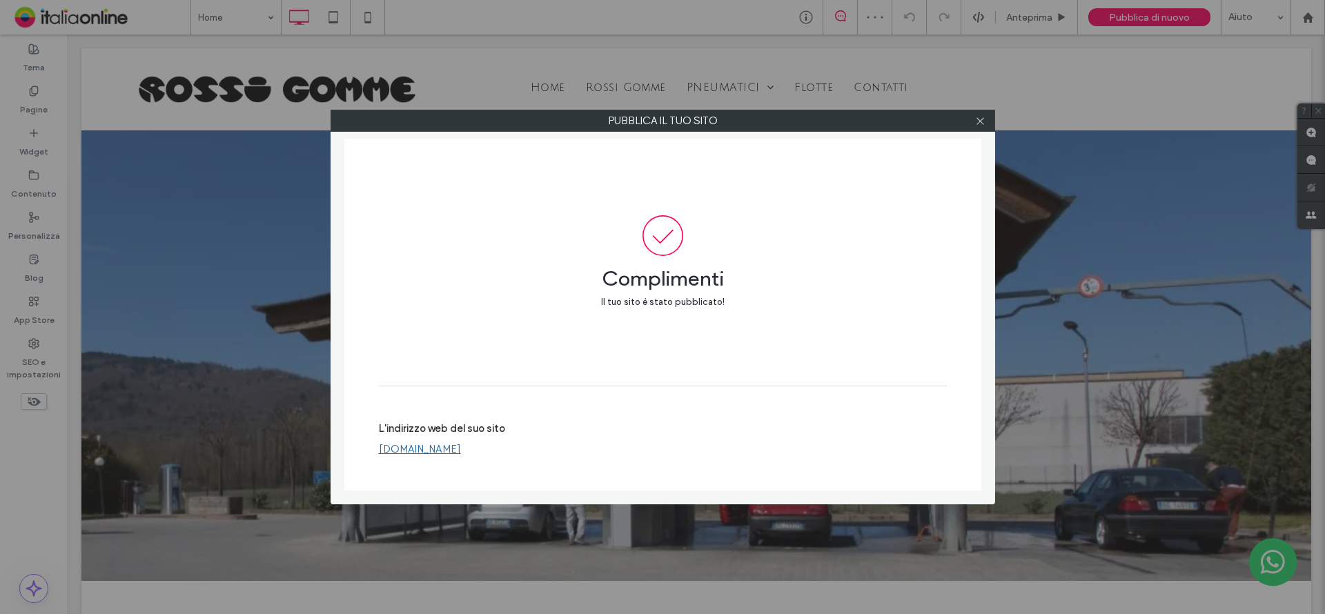
click at [978, 122] on icon at bounding box center [980, 121] width 10 height 10
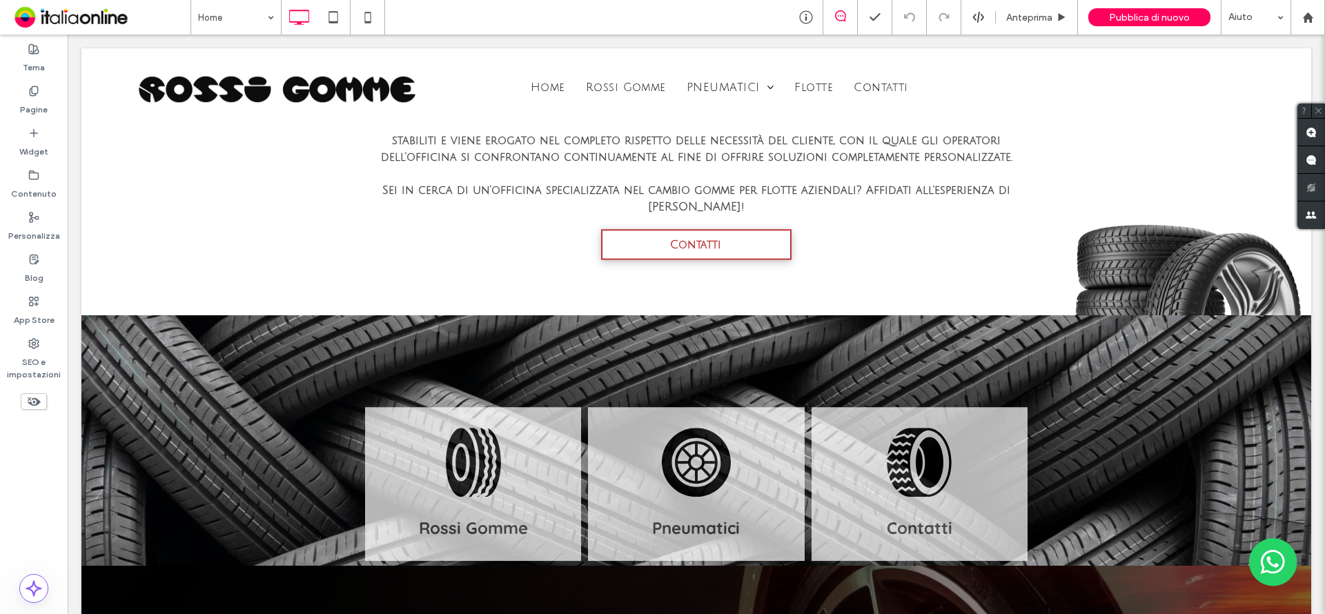
scroll to position [621, 0]
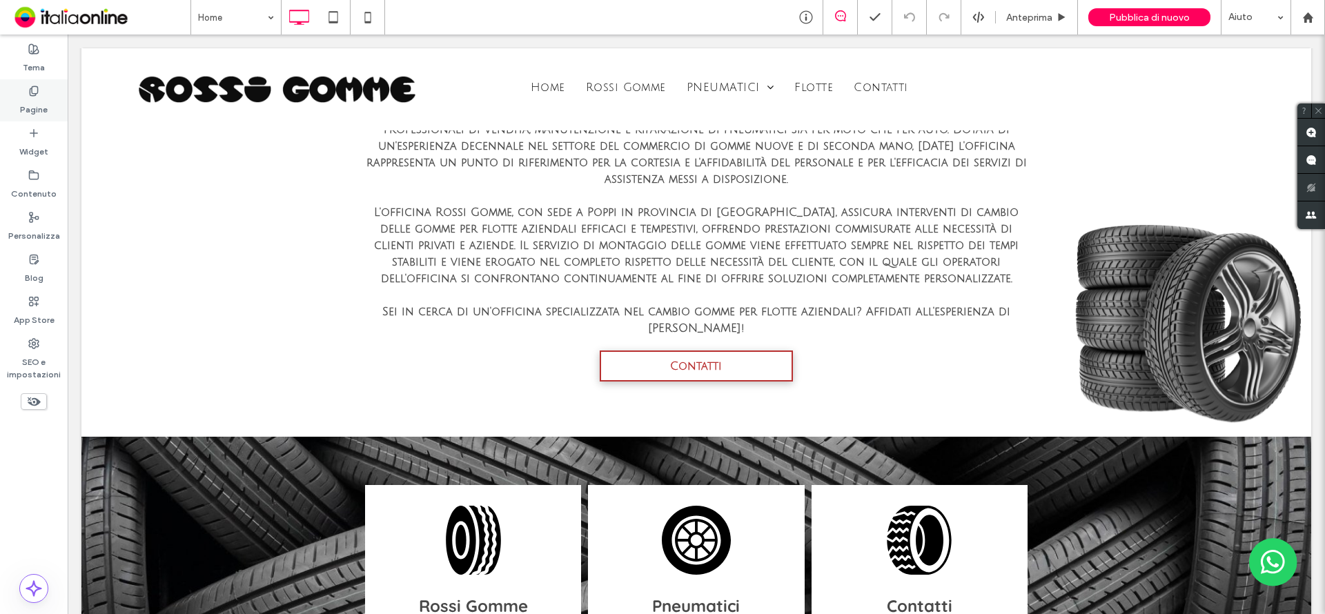
click at [35, 102] on label "Pagine" at bounding box center [34, 106] width 28 height 19
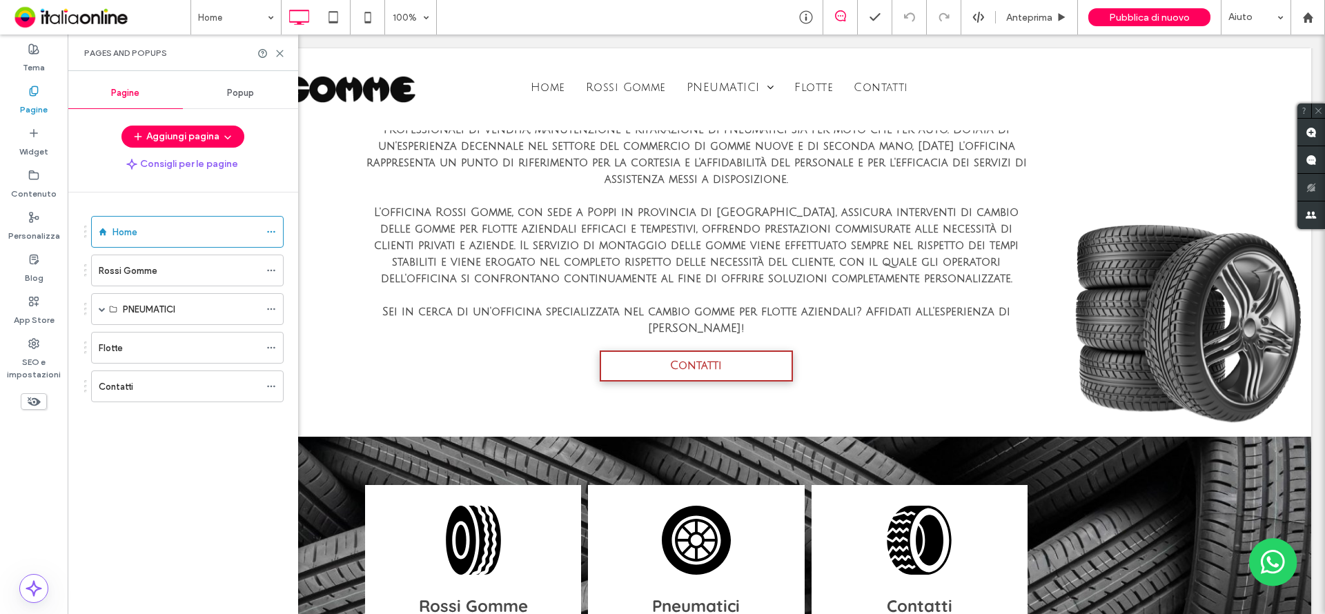
click at [251, 100] on div "Popup" at bounding box center [240, 93] width 115 height 30
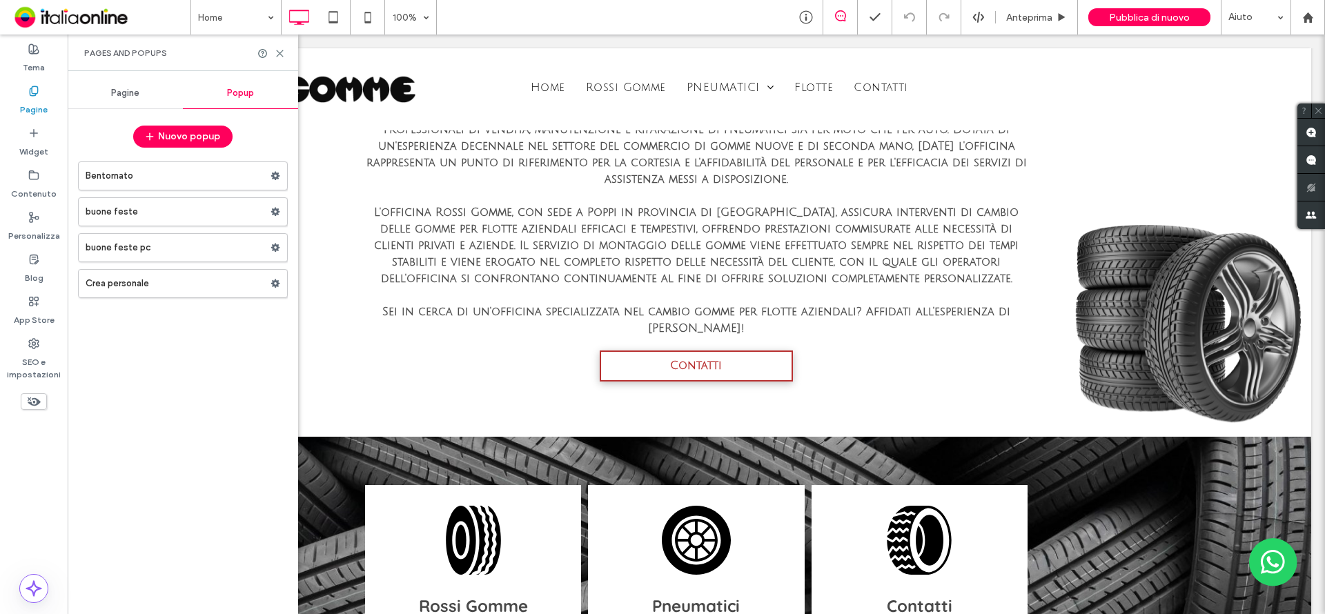
click at [153, 285] on label "Crea personale" at bounding box center [178, 284] width 185 height 28
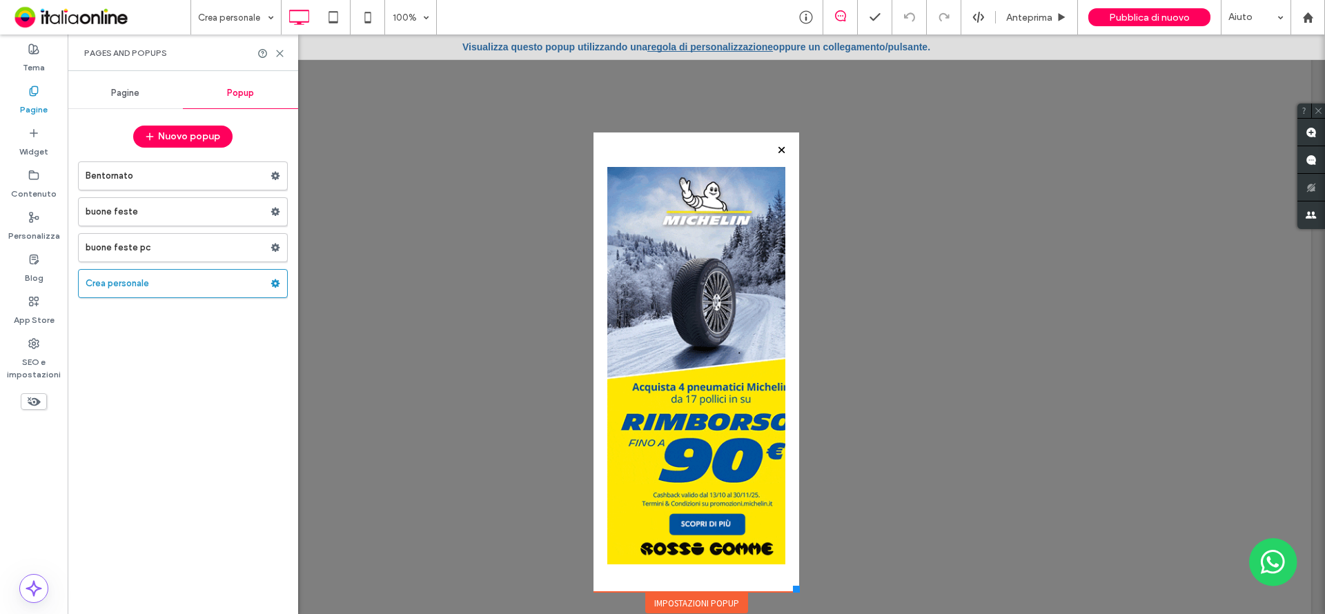
drag, startPoint x: 791, startPoint y: 589, endPoint x: 787, endPoint y: 551, distance: 37.5
click at [787, 551] on div "Click To Paste Home Rossi Gomme PNEUMATICI Pneumatici [GEOGRAPHIC_DATA] SUV e 4…" at bounding box center [696, 332] width 213 height 568
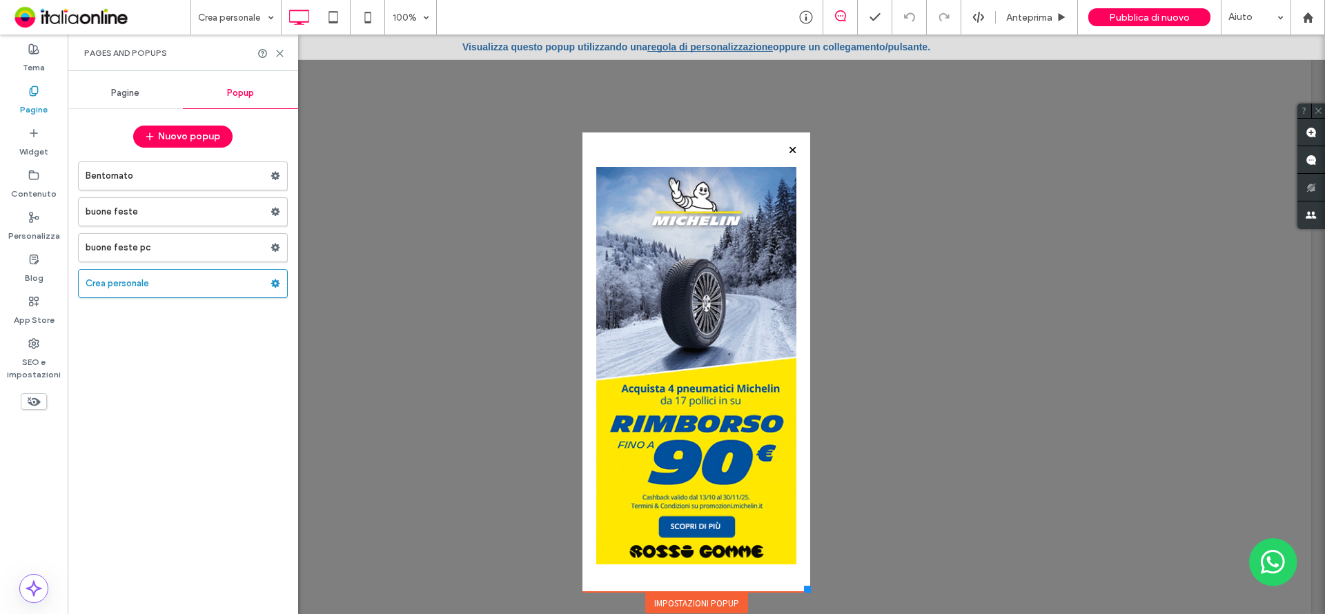
drag, startPoint x: 787, startPoint y: 588, endPoint x: 799, endPoint y: 586, distance: 11.8
click at [804, 586] on div at bounding box center [807, 589] width 7 height 7
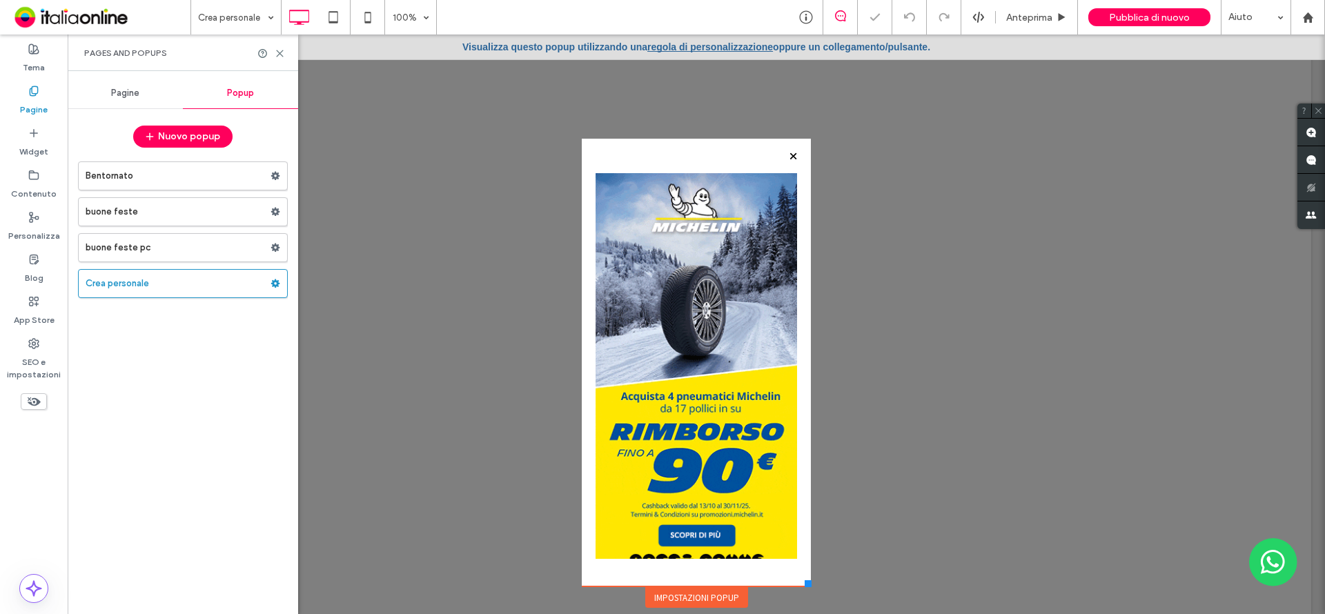
drag, startPoint x: 871, startPoint y: 621, endPoint x: 807, endPoint y: 587, distance: 72.5
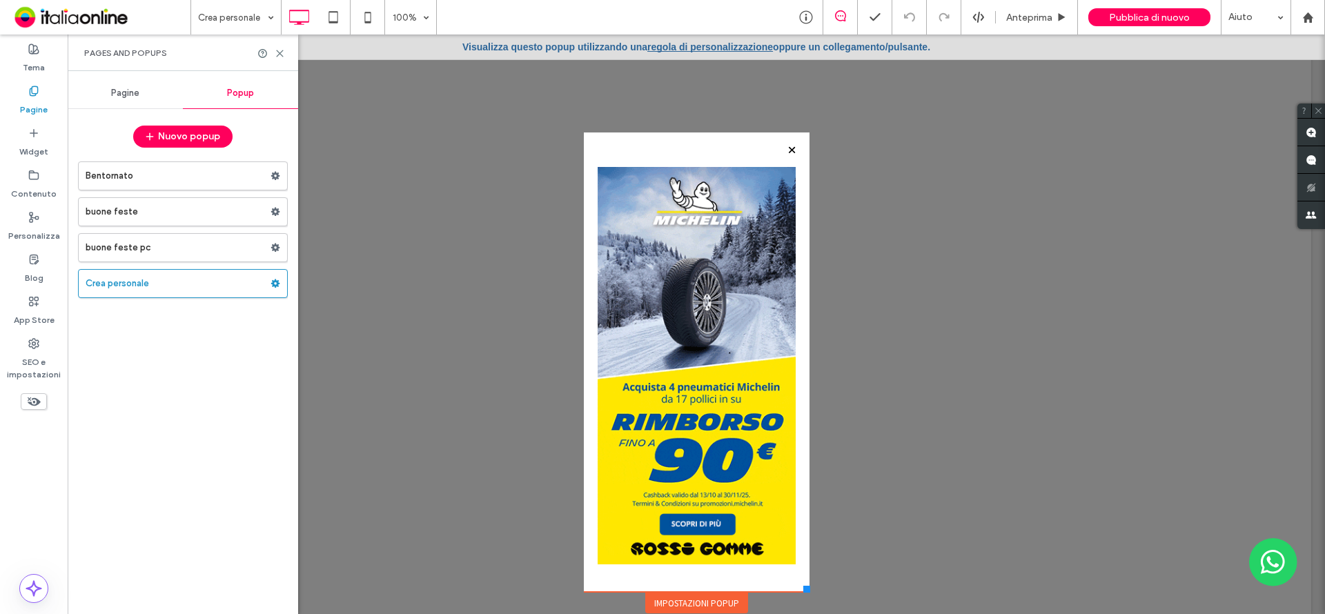
drag, startPoint x: 803, startPoint y: 583, endPoint x: 803, endPoint y: 591, distance: 8.3
click at [803, 591] on div "Click To Paste Home Rossi Gomme PNEUMATICI Pneumatici [GEOGRAPHIC_DATA] SUV e 4…" at bounding box center [696, 331] width 1230 height 566
click at [1115, 19] on span "Pubblica di nuovo" at bounding box center [1149, 18] width 81 height 12
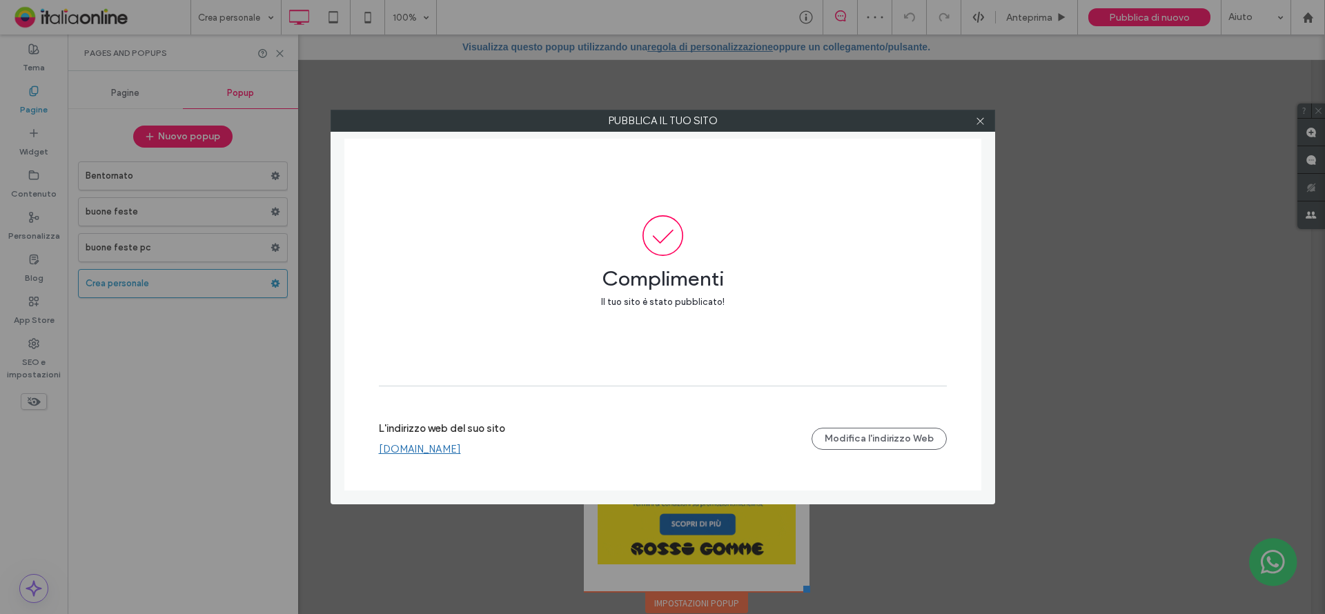
drag, startPoint x: 983, startPoint y: 119, endPoint x: 950, endPoint y: 81, distance: 49.9
click at [983, 119] on icon at bounding box center [980, 121] width 10 height 10
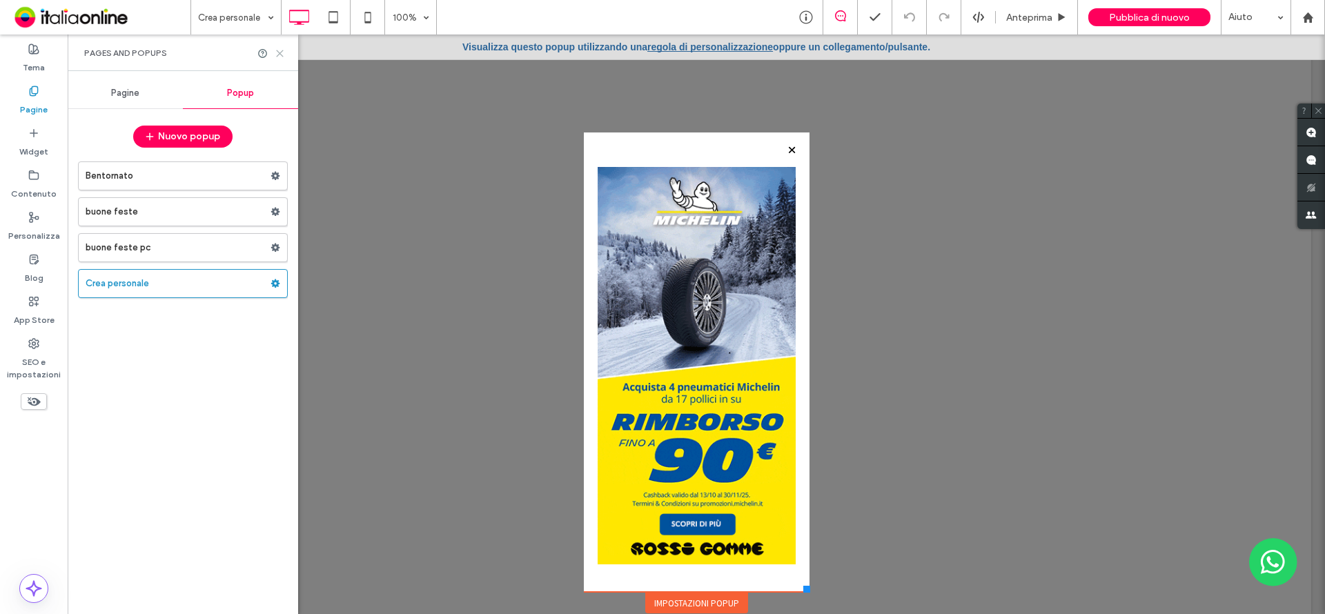
drag, startPoint x: 297, startPoint y: 14, endPoint x: 278, endPoint y: 57, distance: 46.7
click at [278, 57] on icon at bounding box center [280, 53] width 10 height 10
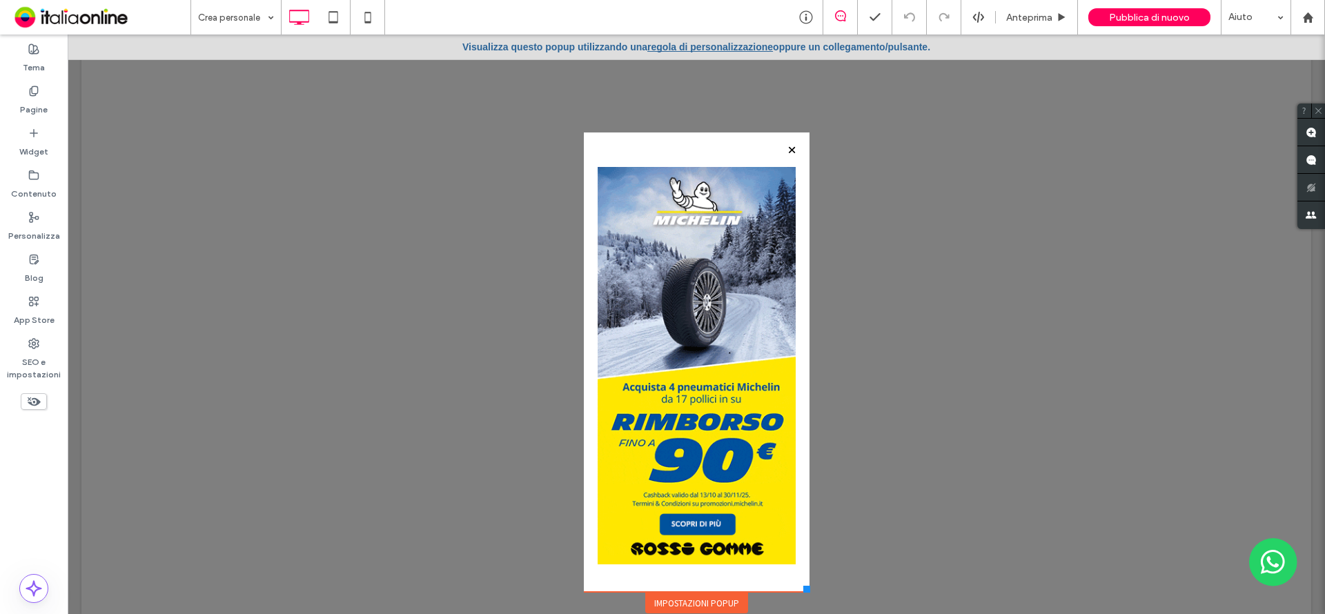
click at [803, 586] on div at bounding box center [806, 589] width 7 height 7
drag, startPoint x: 364, startPoint y: 19, endPoint x: 717, endPoint y: 219, distance: 405.1
click at [365, 19] on icon at bounding box center [368, 17] width 28 height 28
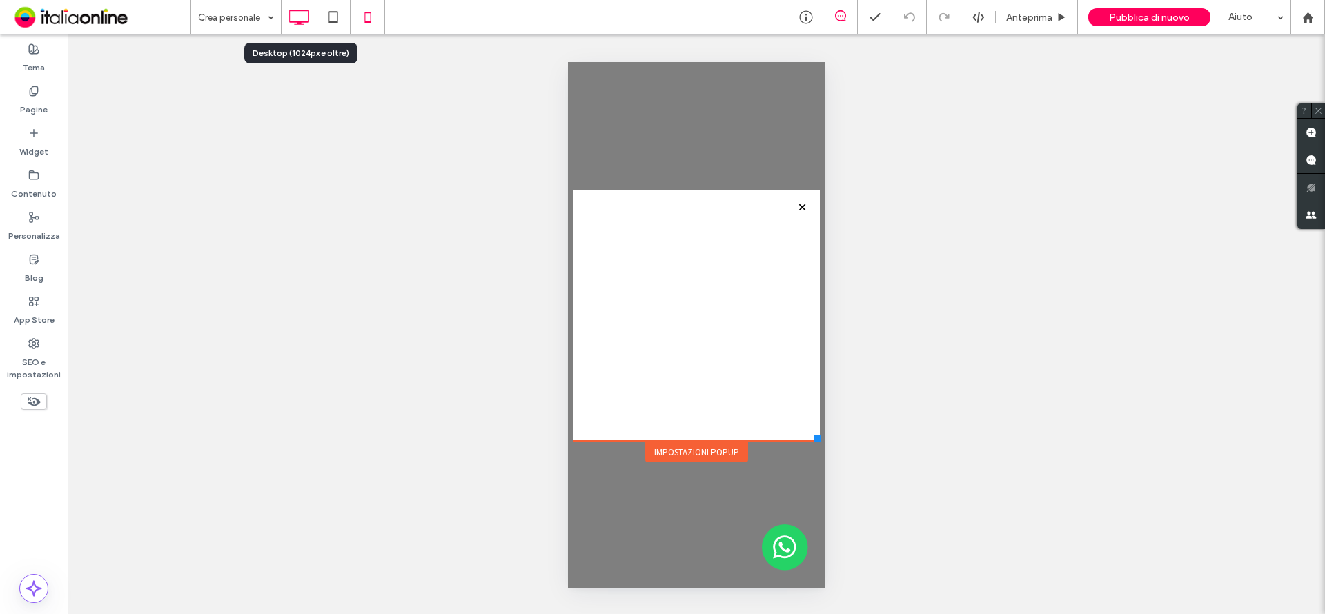
click at [300, 14] on icon at bounding box center [299, 17] width 28 height 28
